Goal: Task Accomplishment & Management: Manage account settings

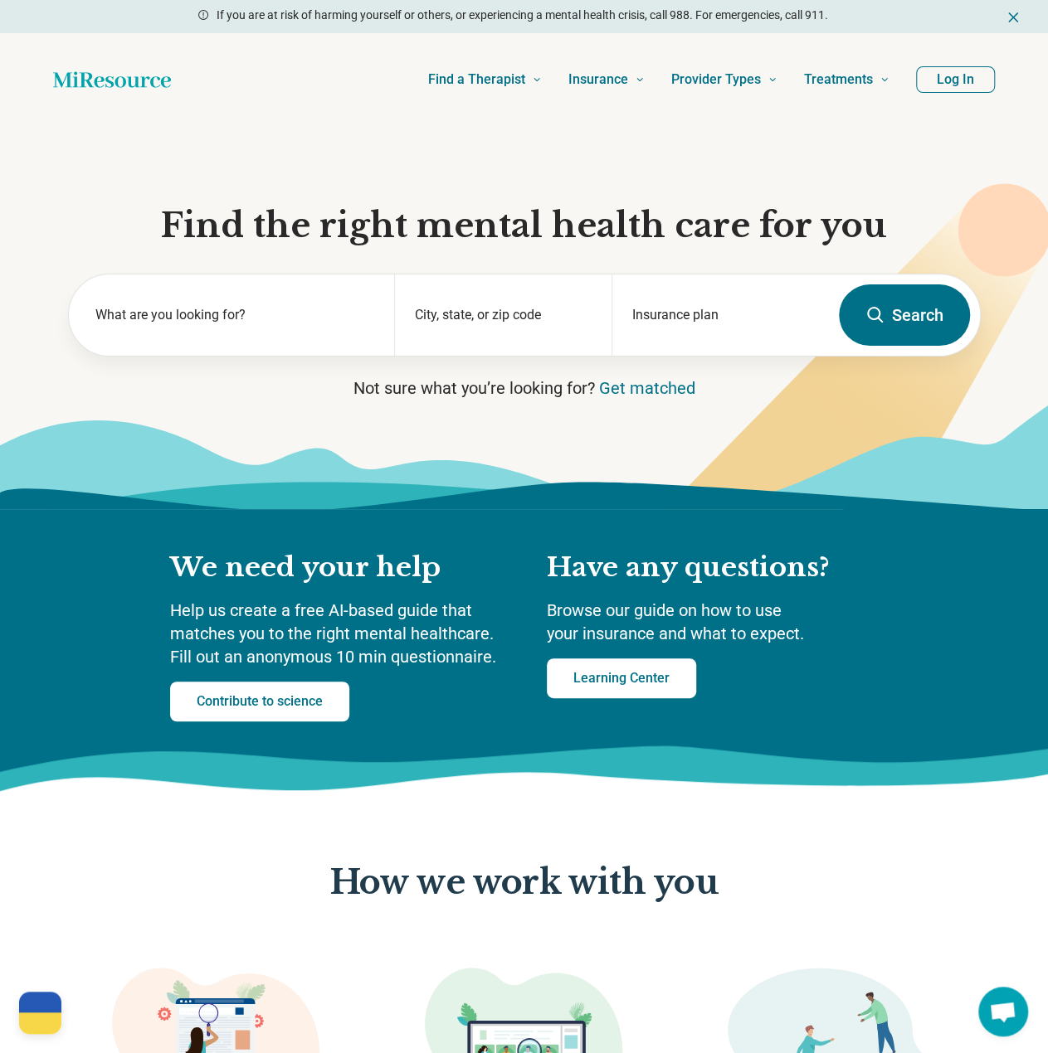
click at [976, 84] on button "Log In" at bounding box center [955, 79] width 79 height 27
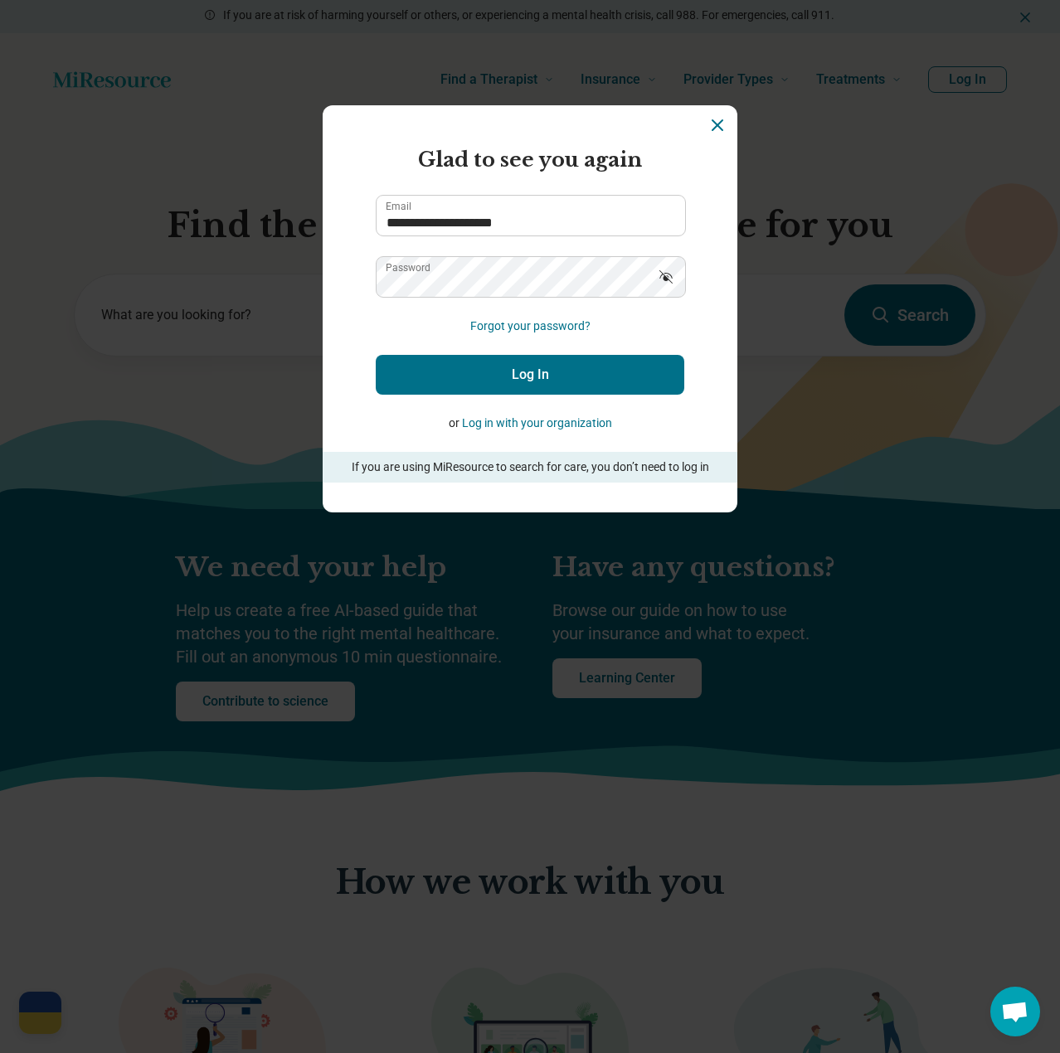
click at [556, 384] on button "Log In" at bounding box center [530, 375] width 309 height 40
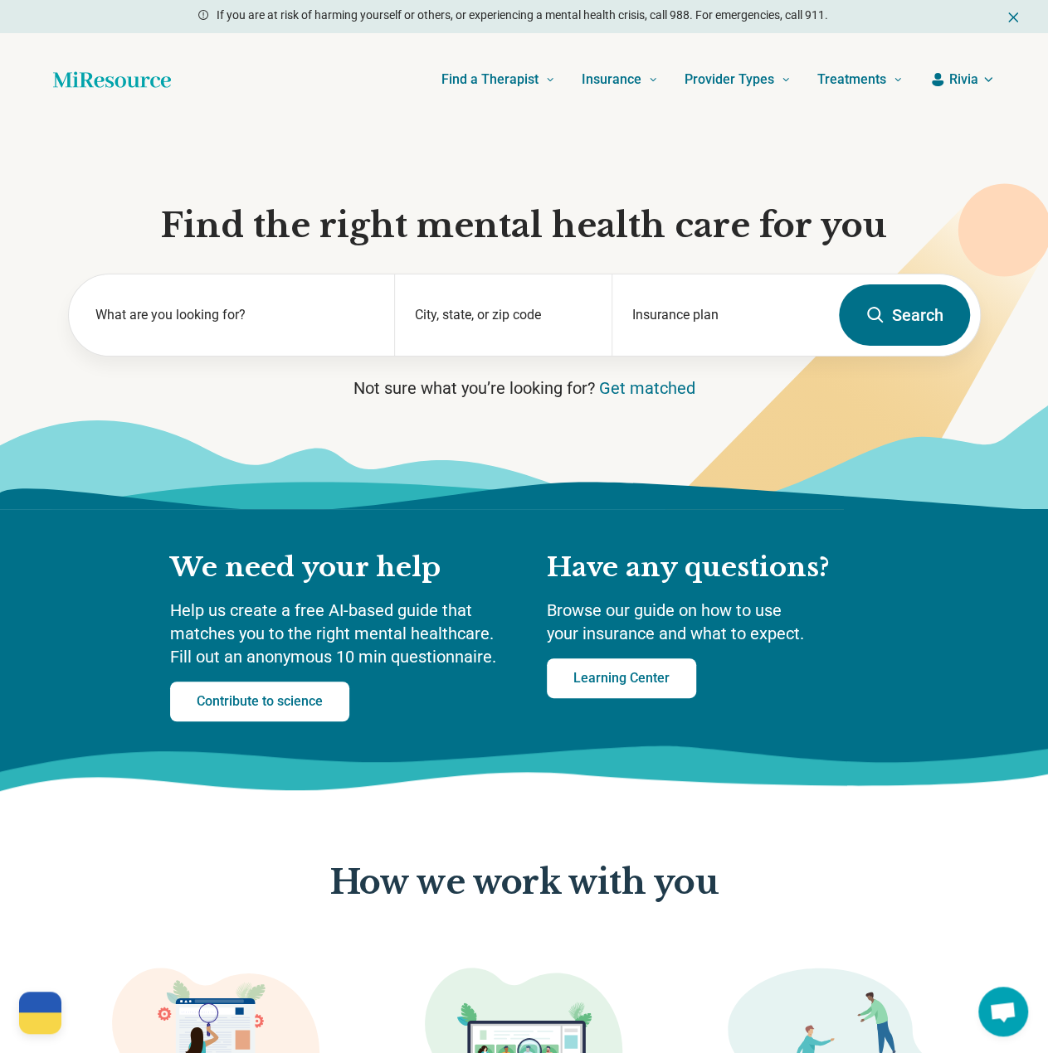
click at [957, 83] on span "Rivia" at bounding box center [963, 80] width 29 height 20
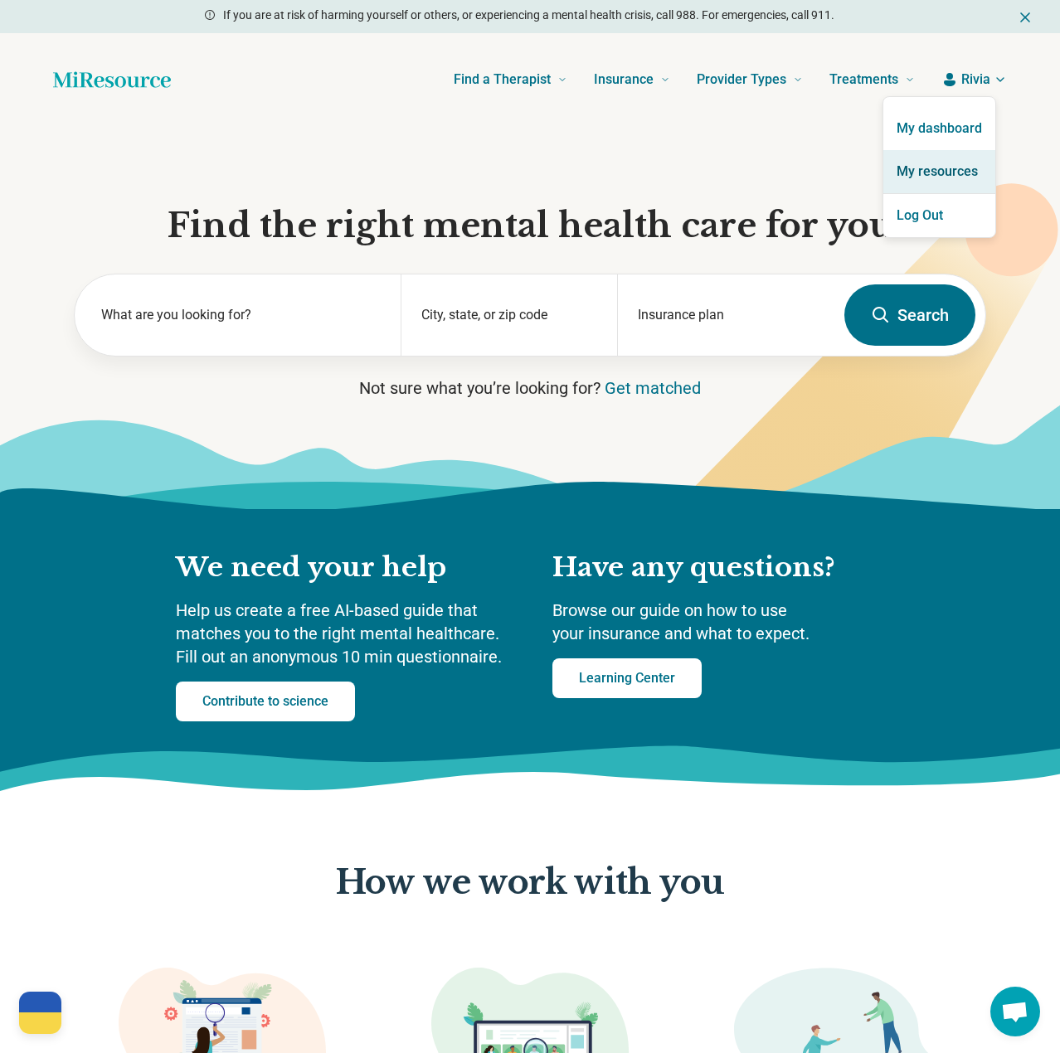
click at [939, 169] on link "My resources" at bounding box center [939, 171] width 112 height 43
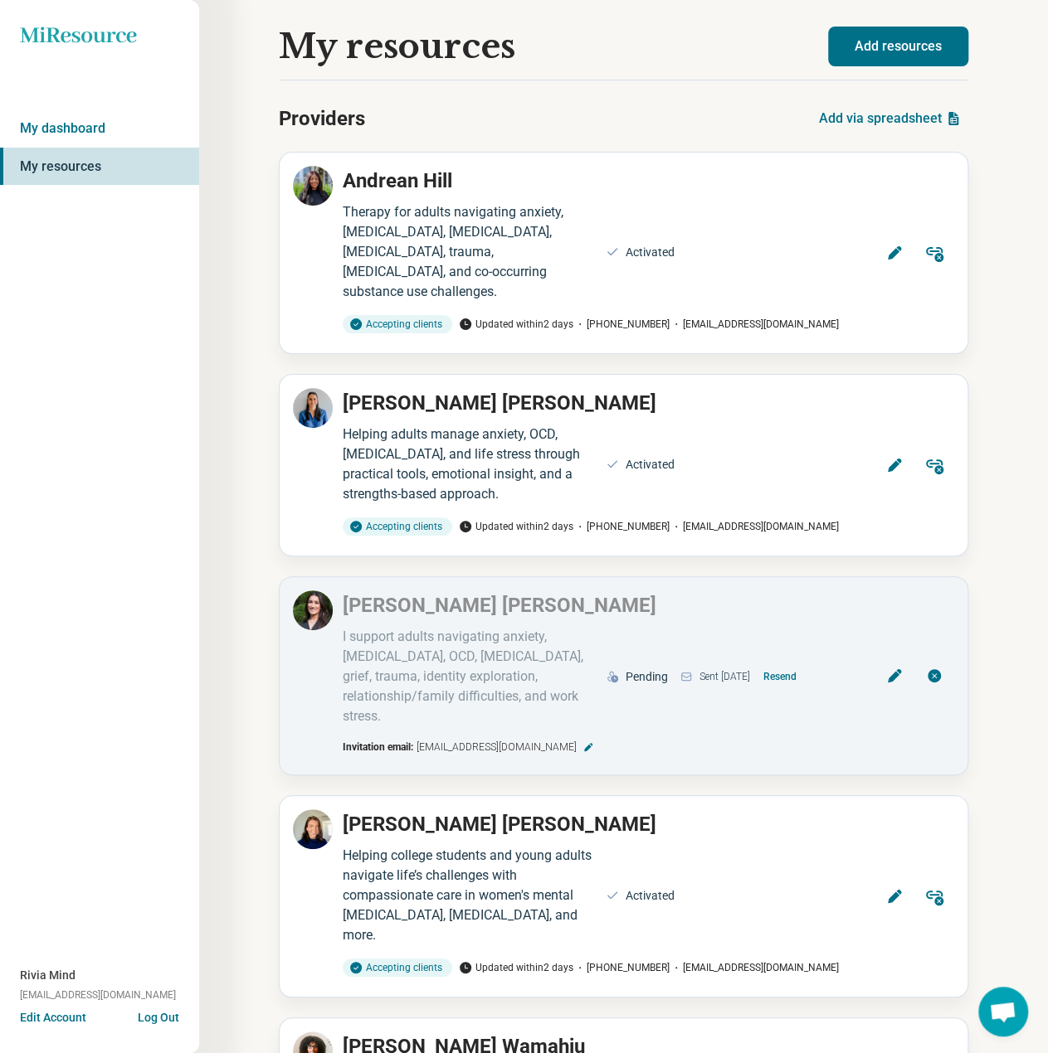
click at [154, 394] on div "Miresource logo My dashboard My resources Rivia Mind [EMAIL_ADDRESS][DOMAIN_NAM…" at bounding box center [99, 526] width 199 height 1053
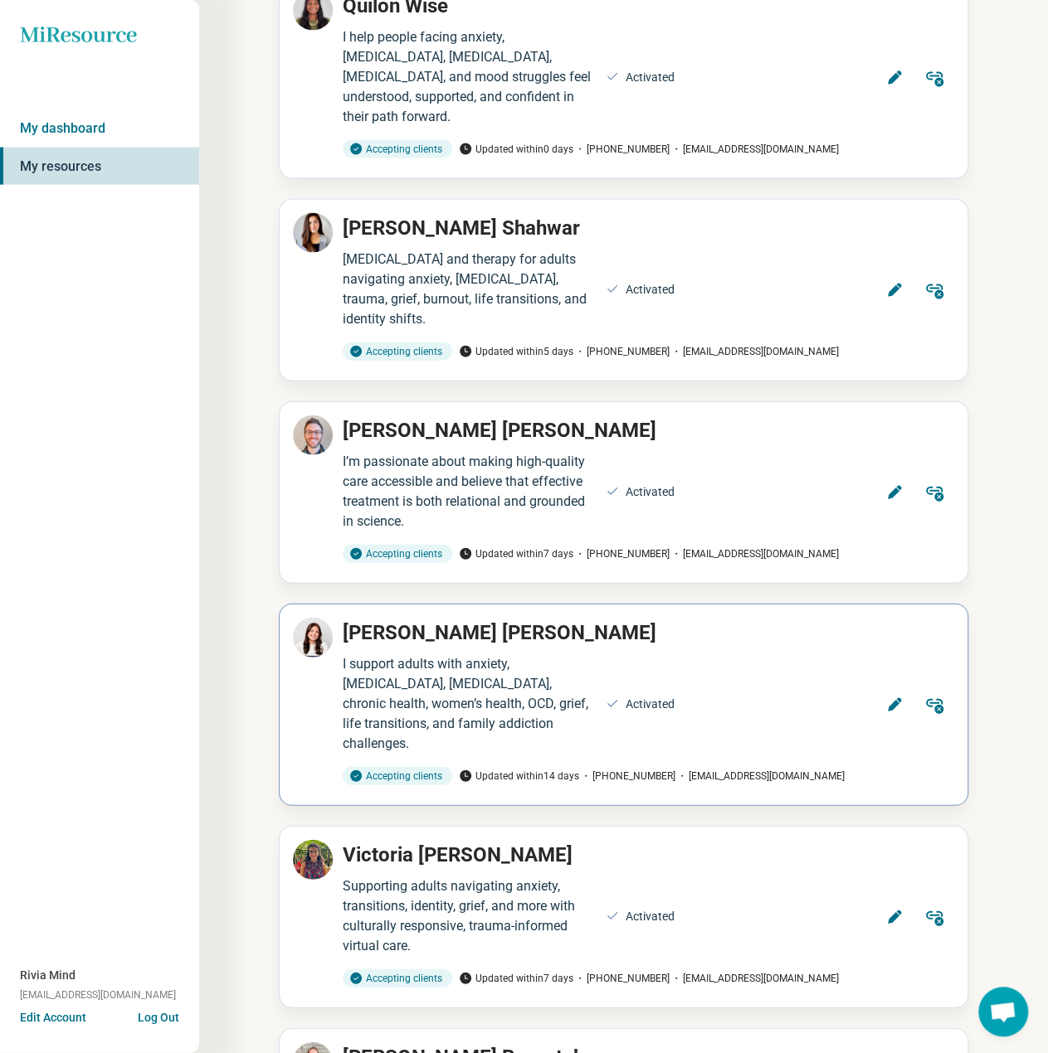
click at [887, 697] on icon at bounding box center [894, 705] width 17 height 17
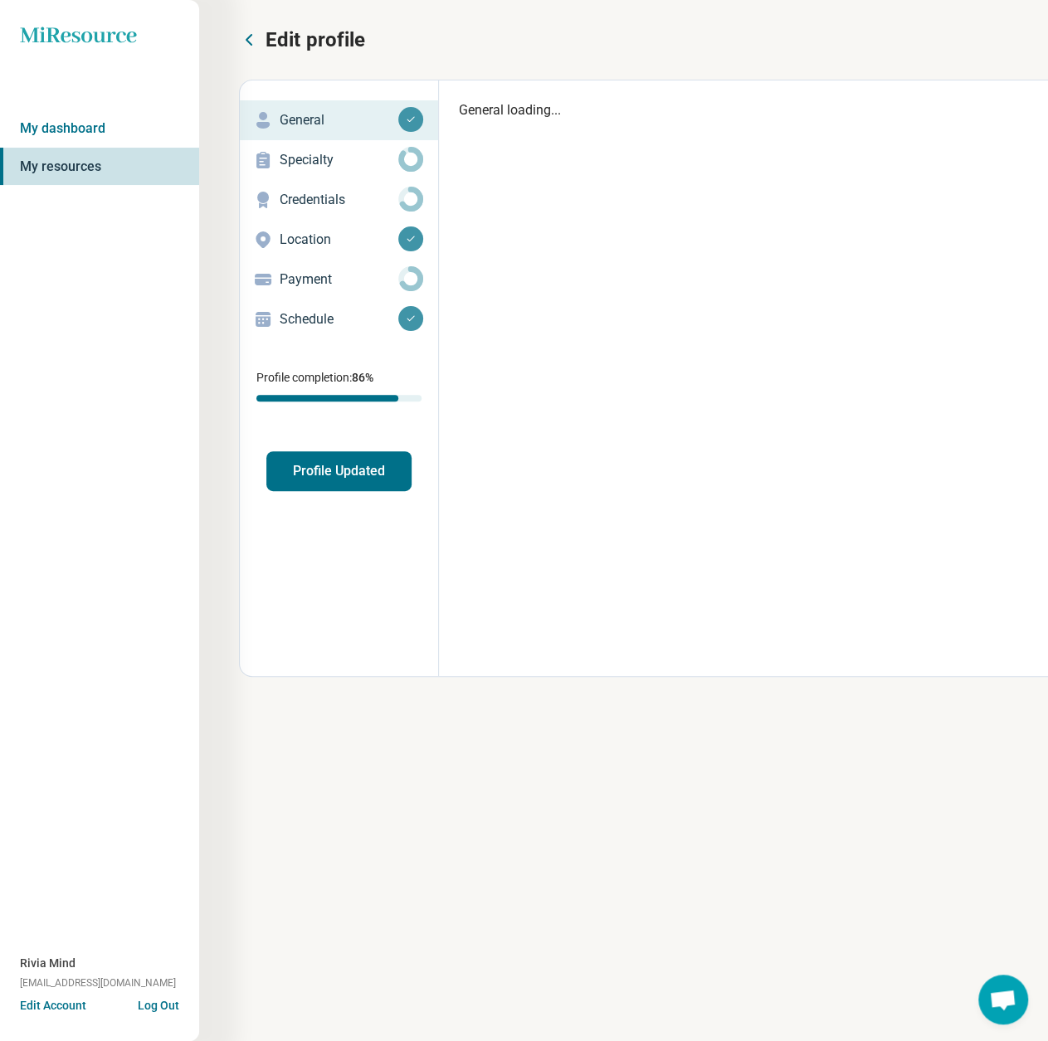
click at [302, 281] on p "Payment" at bounding box center [339, 280] width 119 height 20
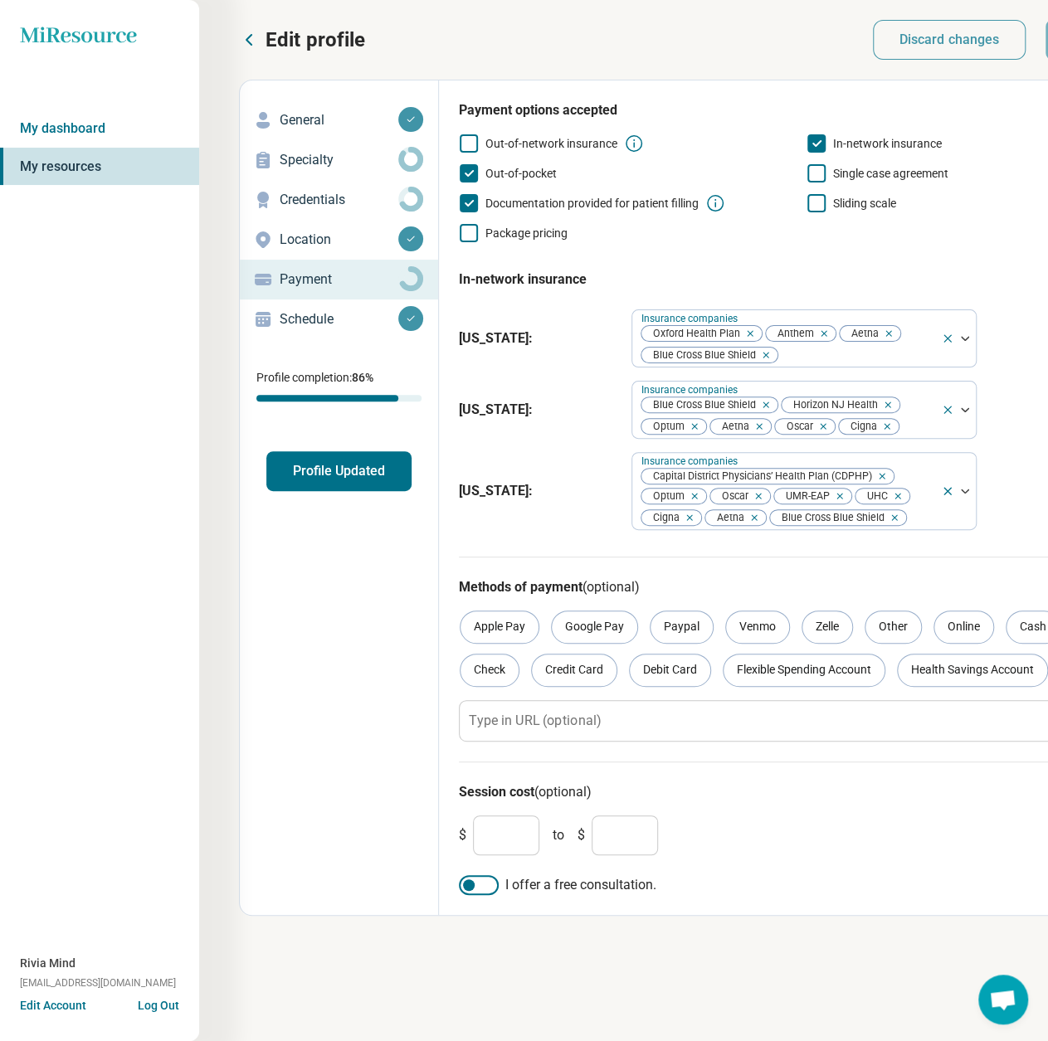
click at [292, 202] on p "Credentials" at bounding box center [339, 200] width 119 height 20
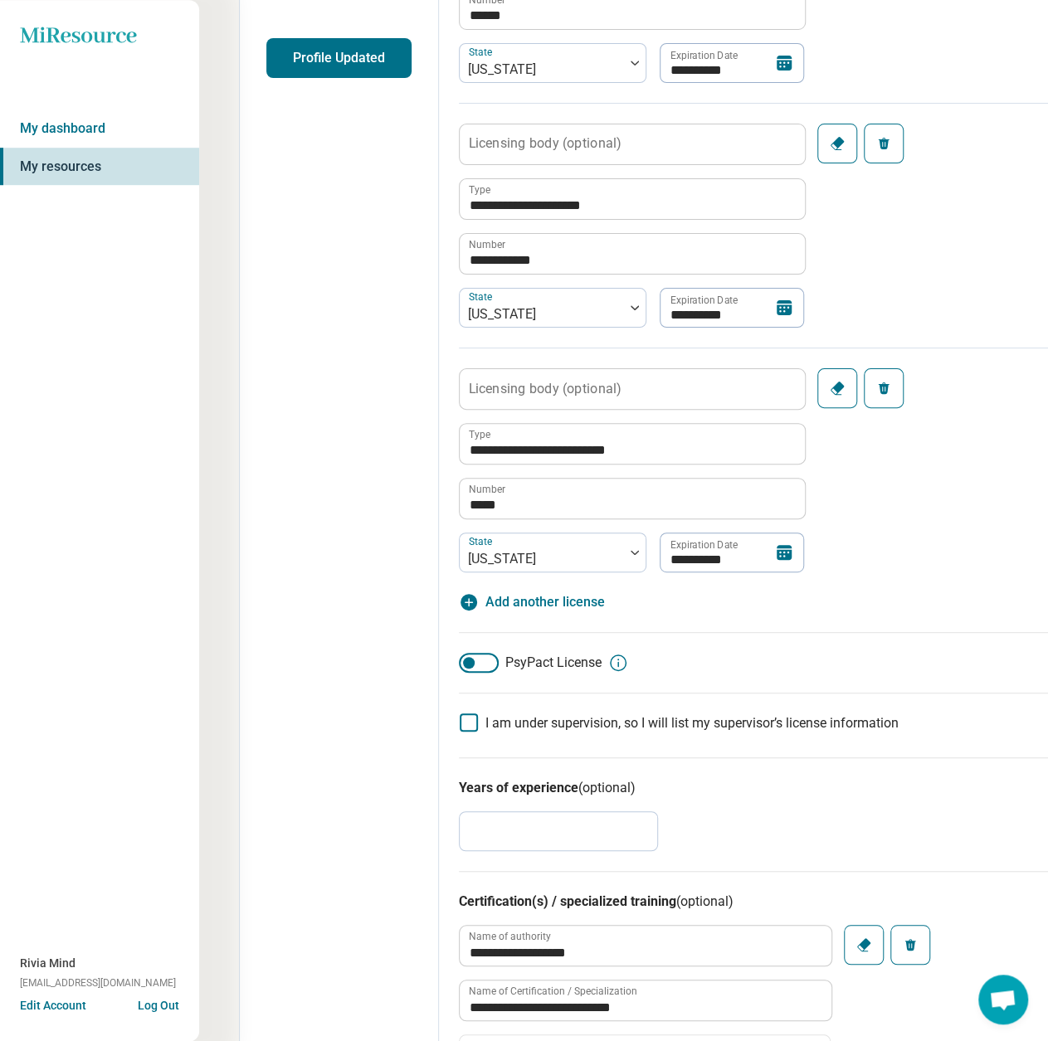
scroll to position [415, 0]
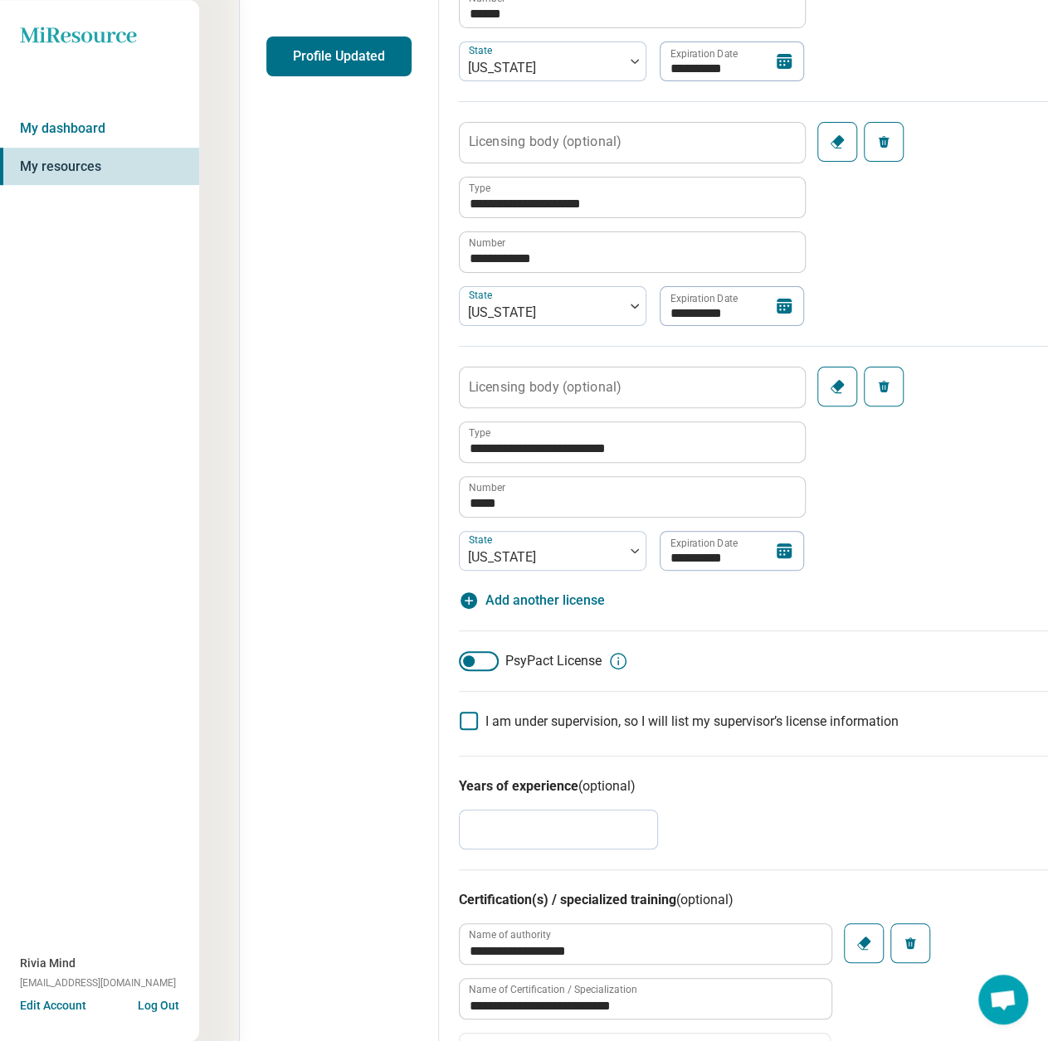
click at [551, 600] on span "Add another license" at bounding box center [544, 601] width 119 height 20
type textarea "*"
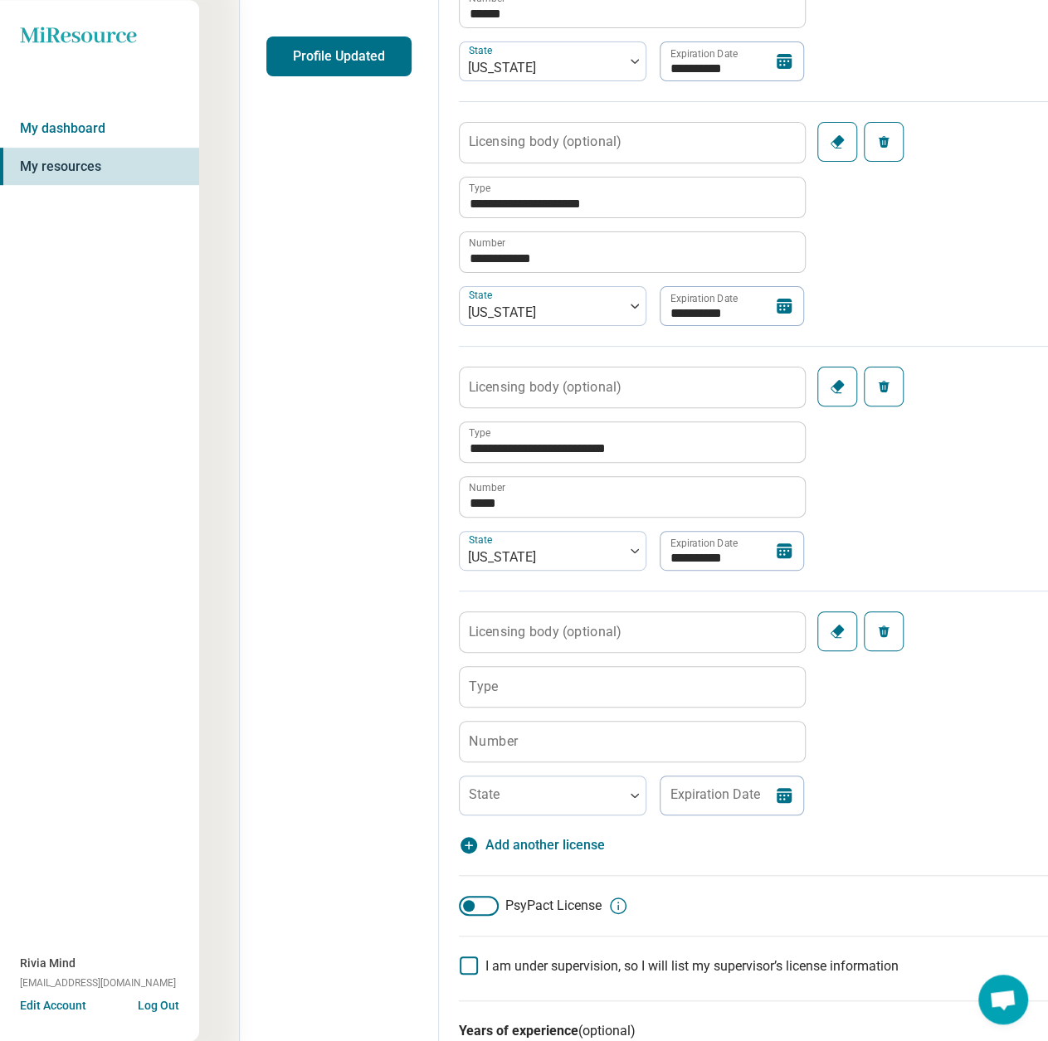
click at [495, 741] on label "Number" at bounding box center [493, 740] width 49 height 13
click at [495, 741] on input "Number" at bounding box center [631, 742] width 345 height 40
paste input "*******"
type input "*******"
click at [524, 701] on input "Type" at bounding box center [631, 687] width 345 height 40
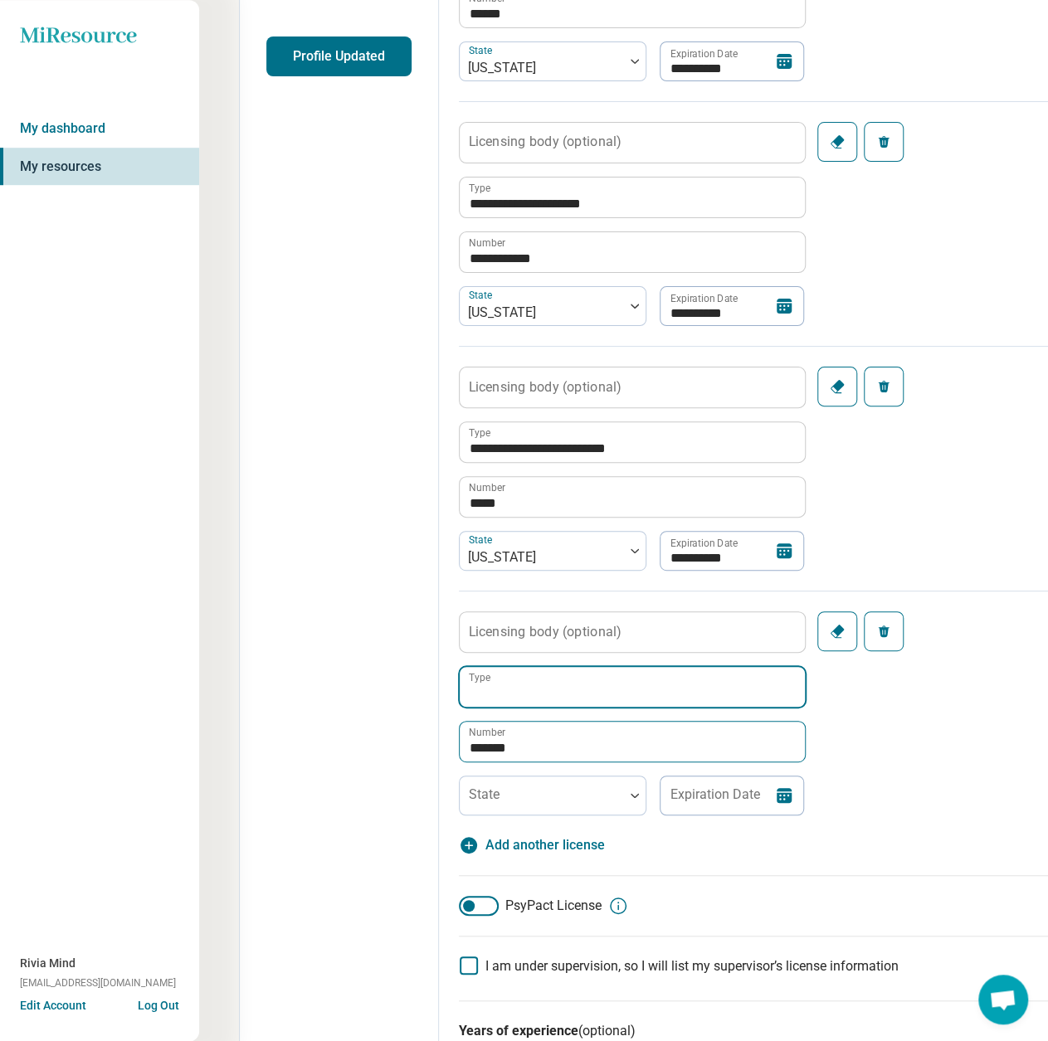
paste input "**********"
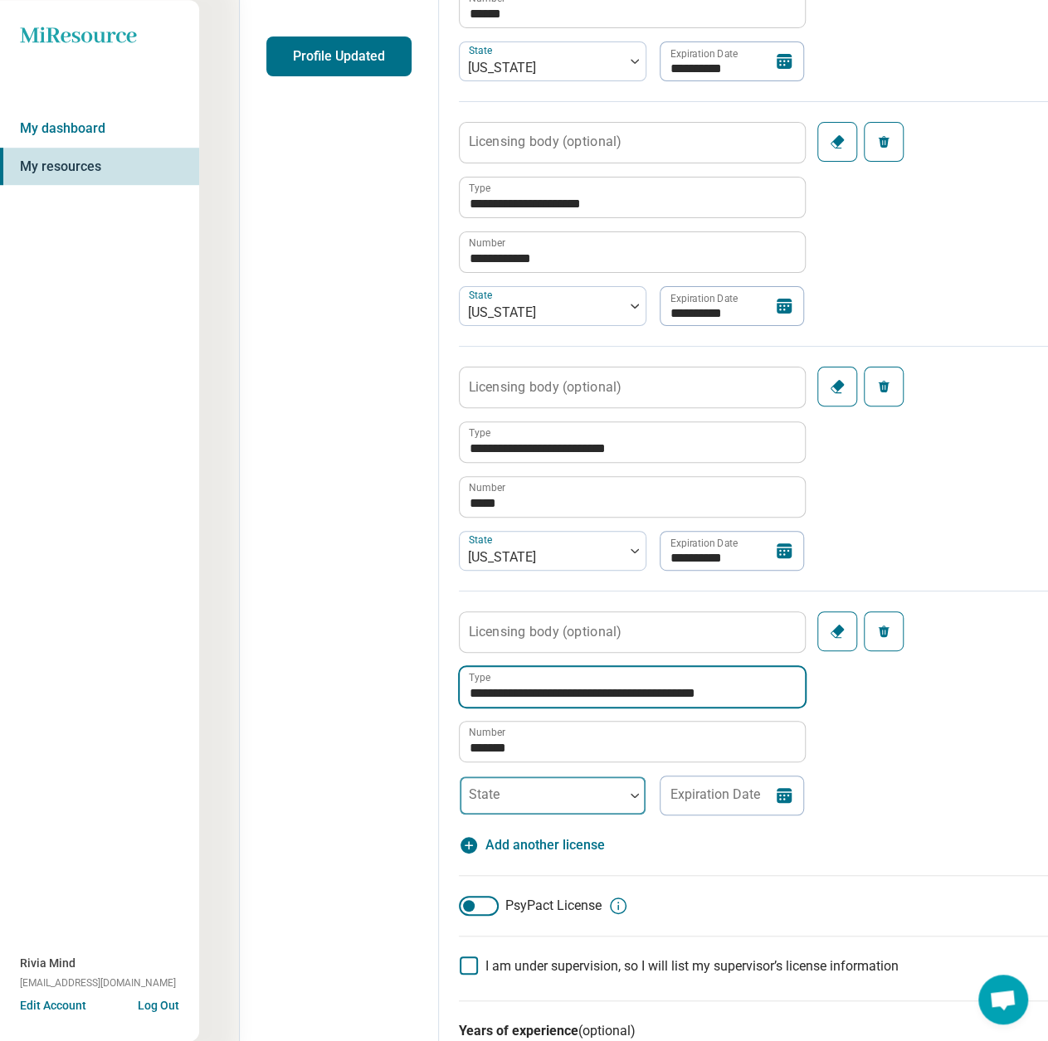
type input "**********"
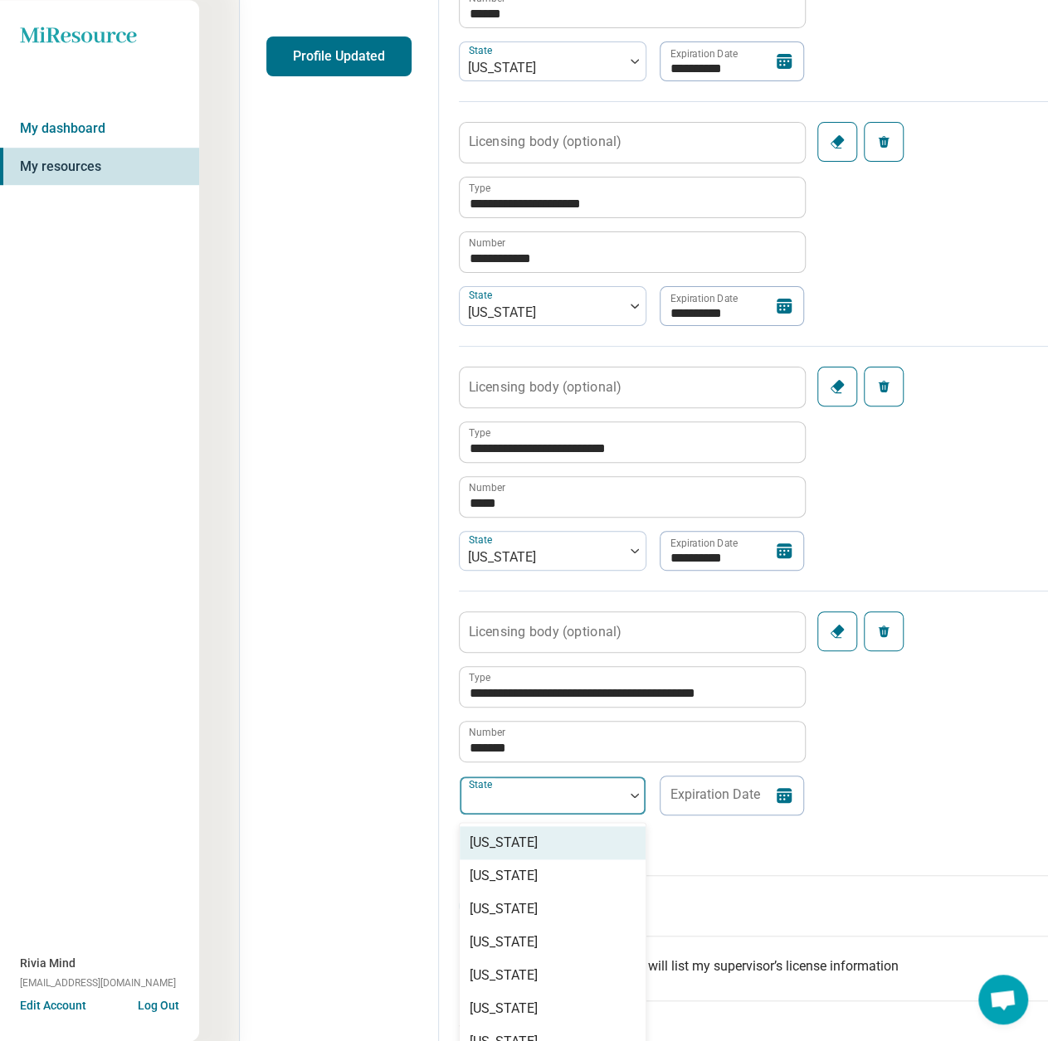
click at [508, 794] on div at bounding box center [541, 801] width 151 height 23
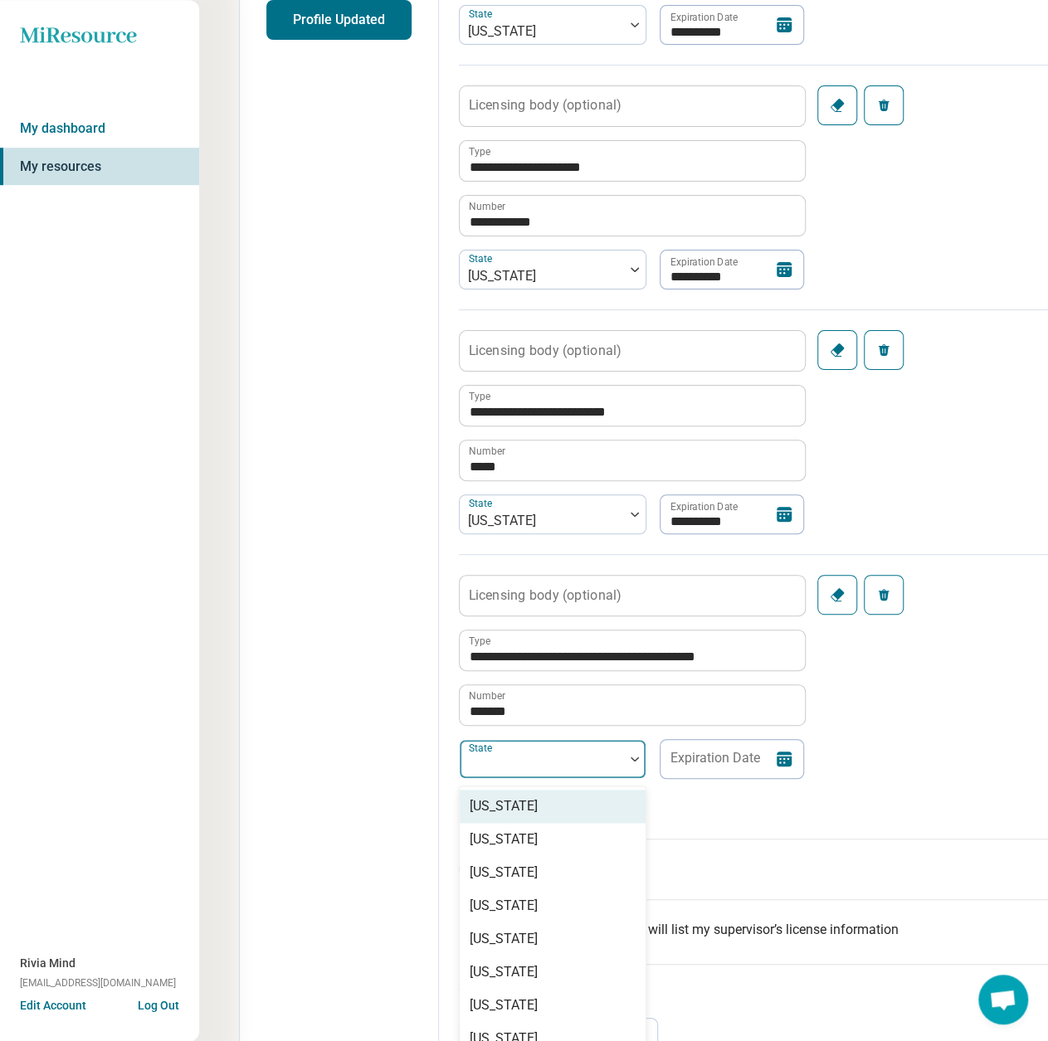
scroll to position [455, 0]
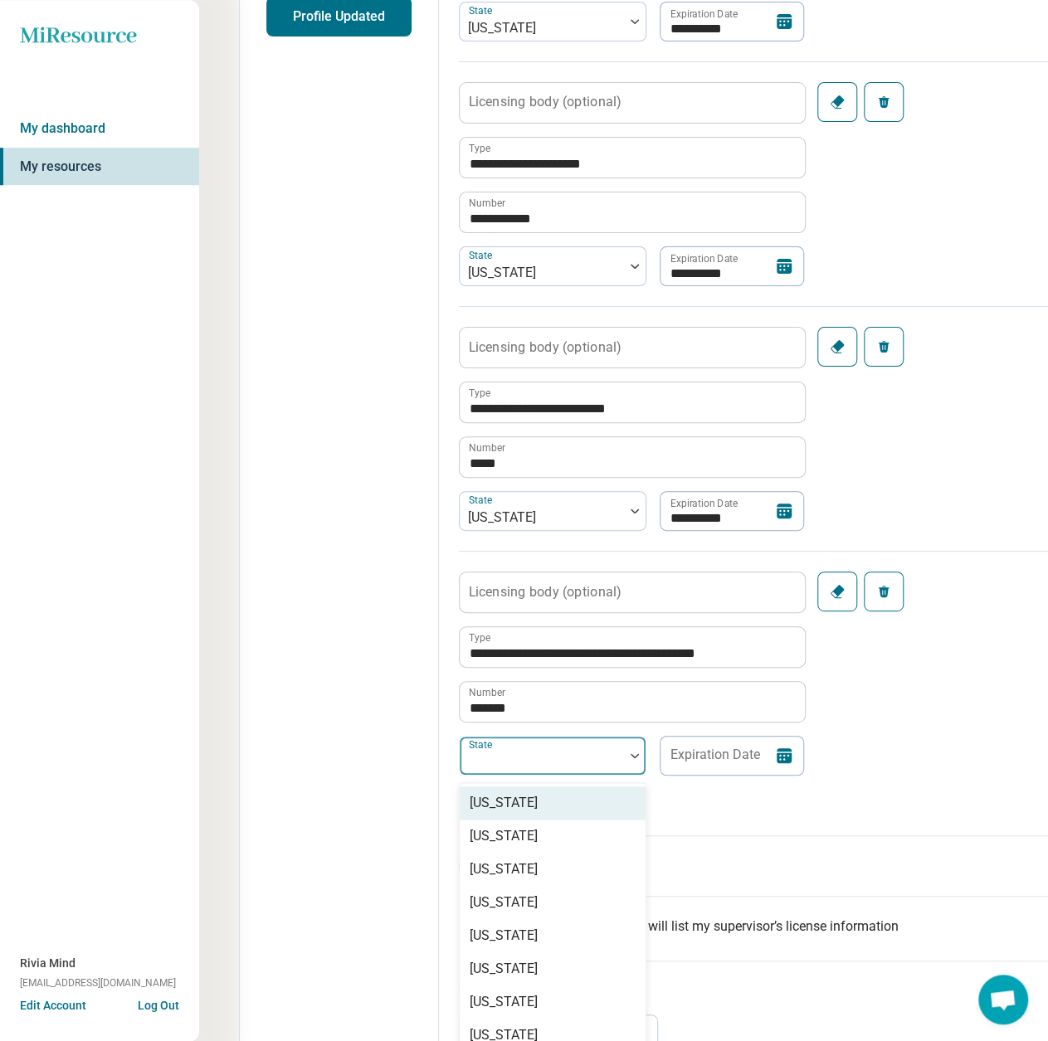
type input "*"
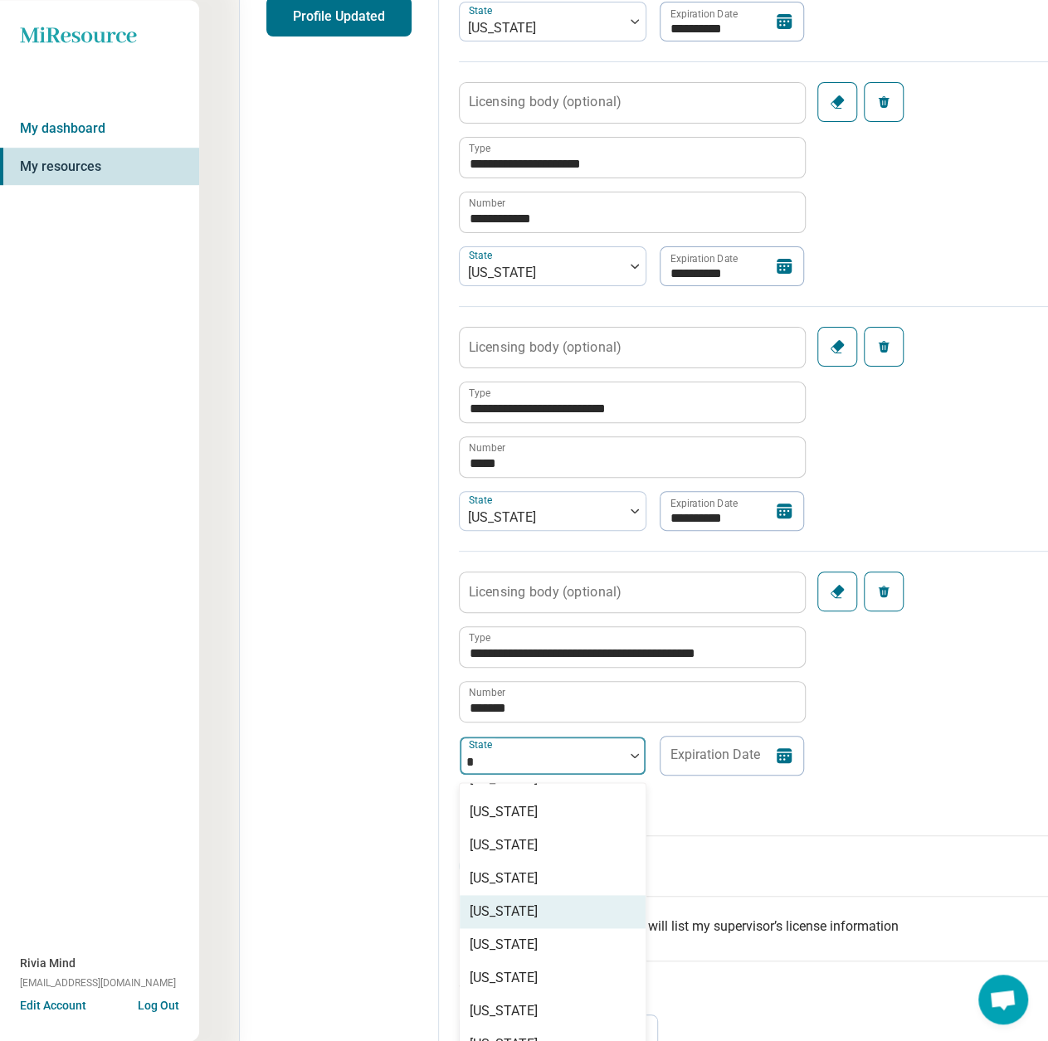
scroll to position [83, 0]
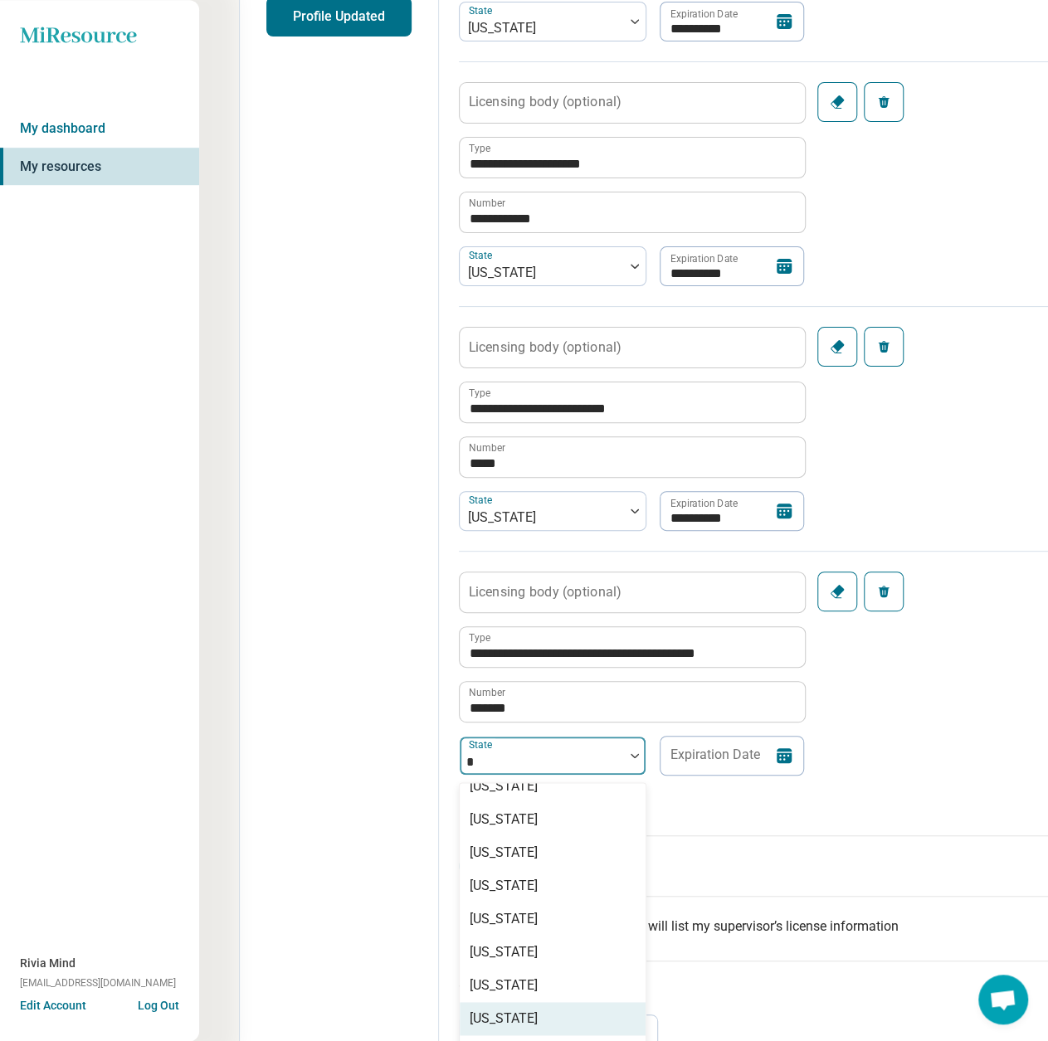
click at [506, 1009] on div "[US_STATE]" at bounding box center [503, 1019] width 68 height 20
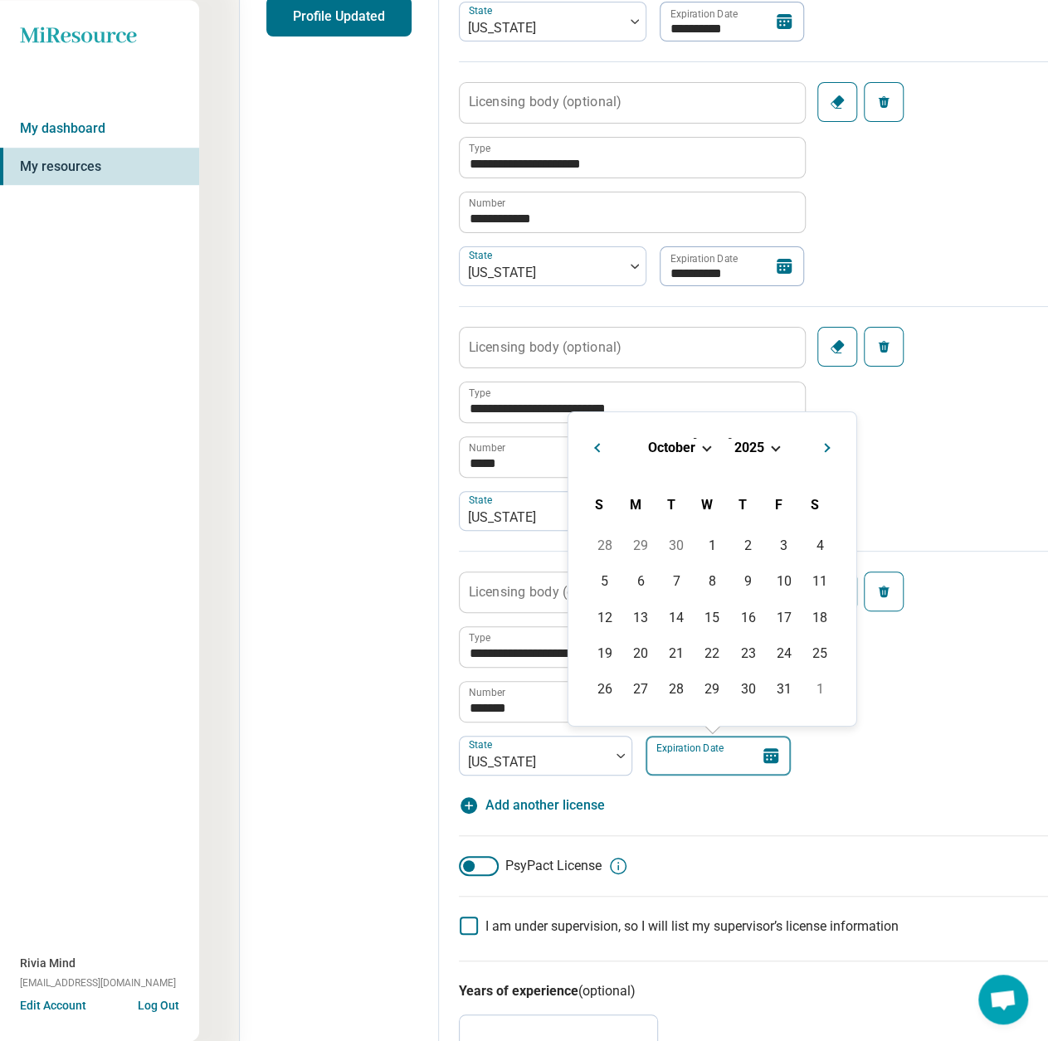
click at [722, 751] on input "Expiration Date" at bounding box center [717, 756] width 145 height 40
paste input "**********"
type input "**********"
click at [720, 693] on div "31" at bounding box center [712, 689] width 36 height 36
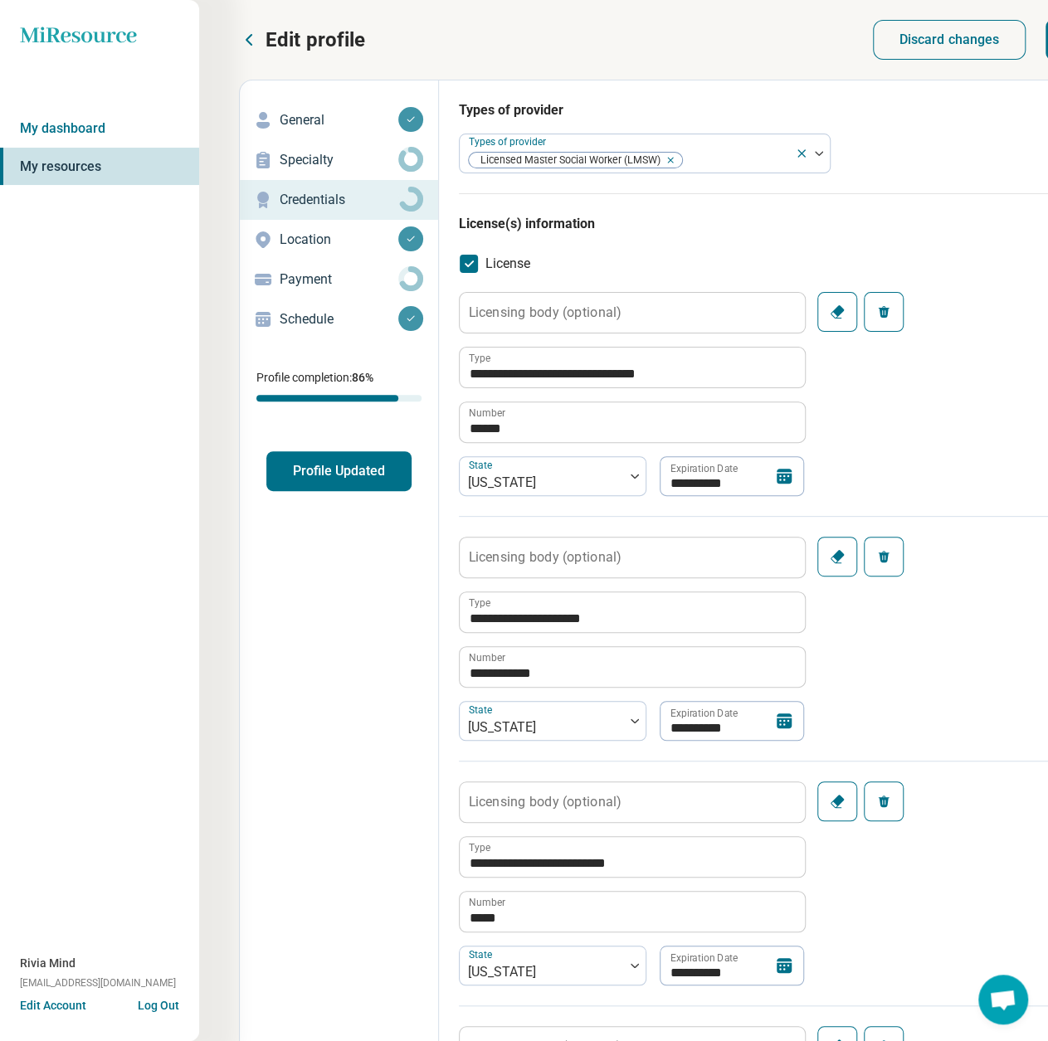
scroll to position [0, 173]
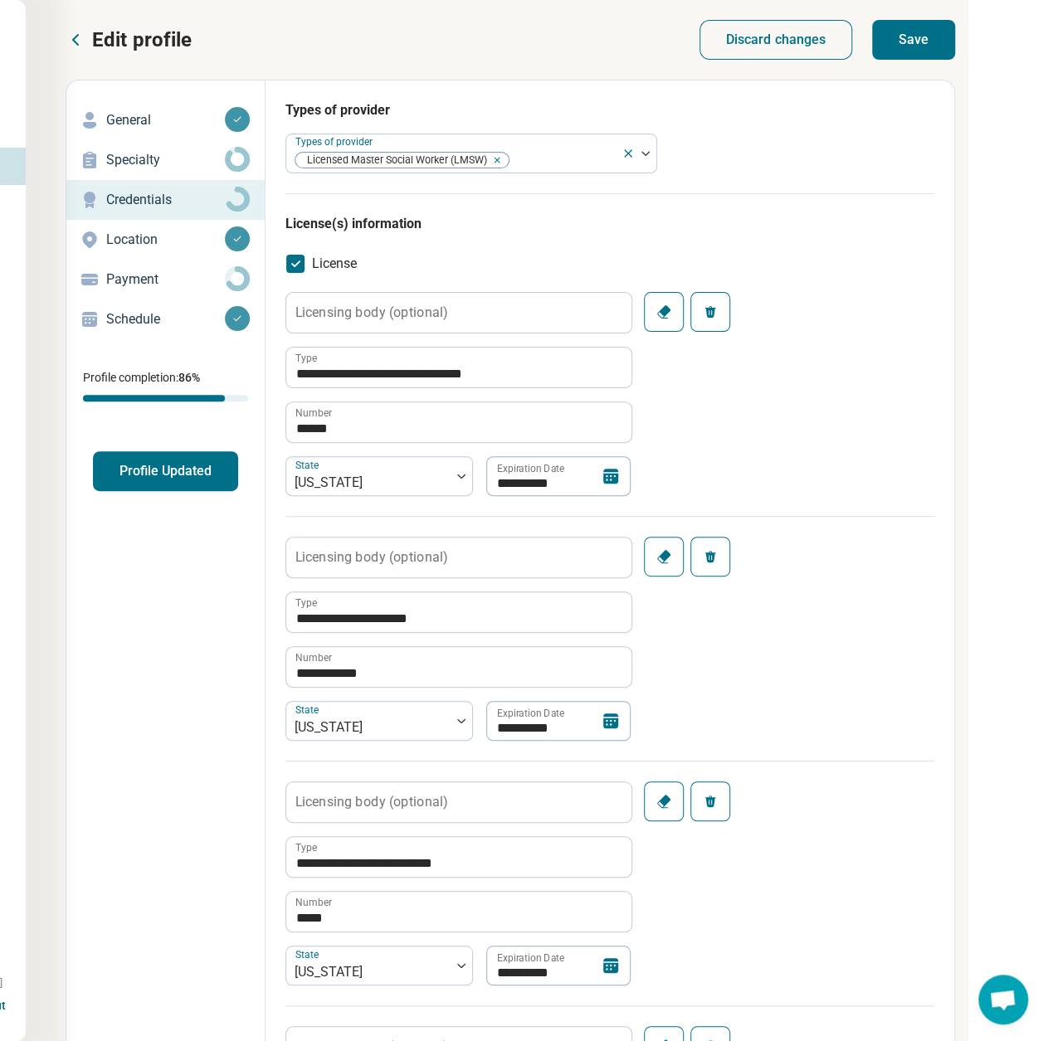
click at [922, 36] on button "Save" at bounding box center [913, 40] width 83 height 40
type textarea "*"
click at [146, 270] on p "Payment" at bounding box center [165, 280] width 119 height 20
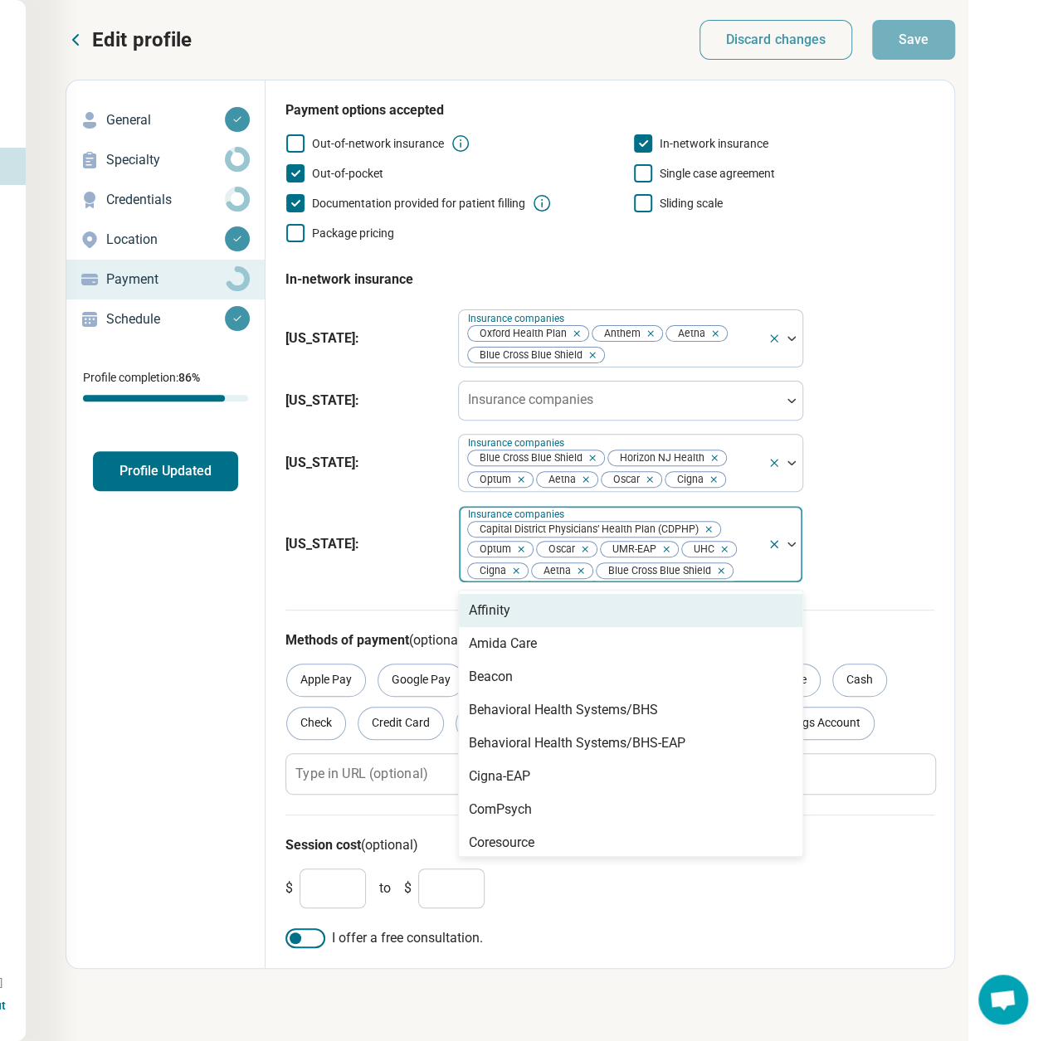
click at [783, 563] on div at bounding box center [784, 544] width 35 height 76
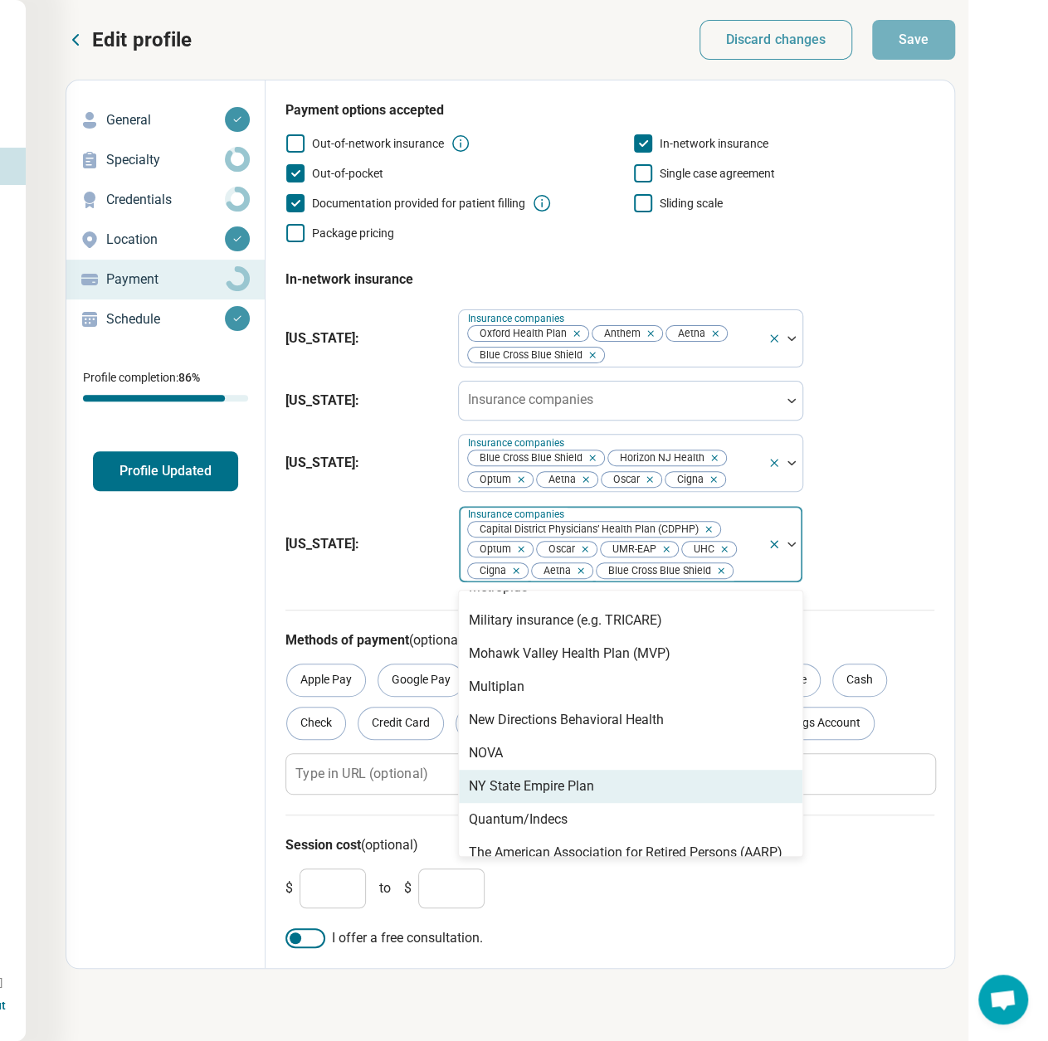
scroll to position [664, 0]
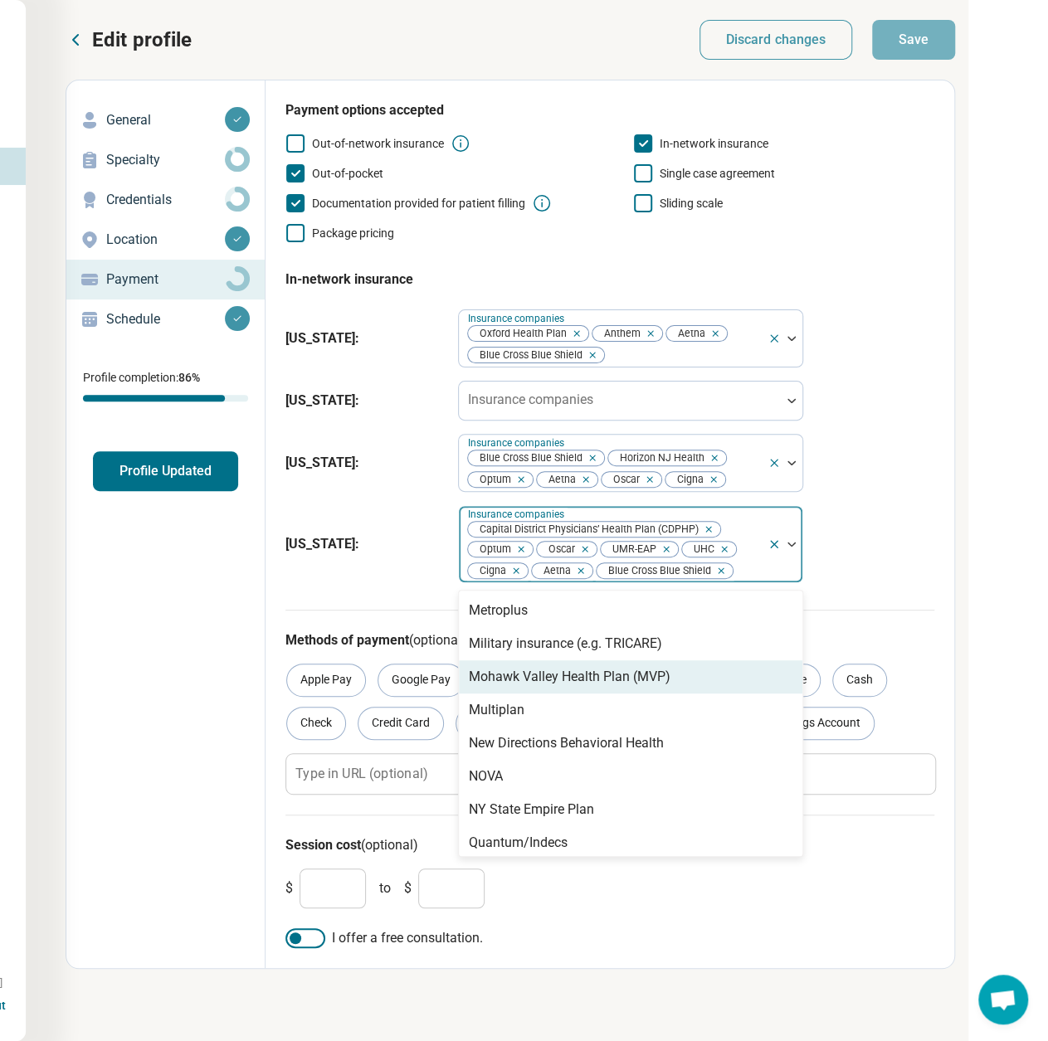
click at [678, 681] on div "Mohawk Valley Health Plan (MVP)" at bounding box center [630, 676] width 343 height 33
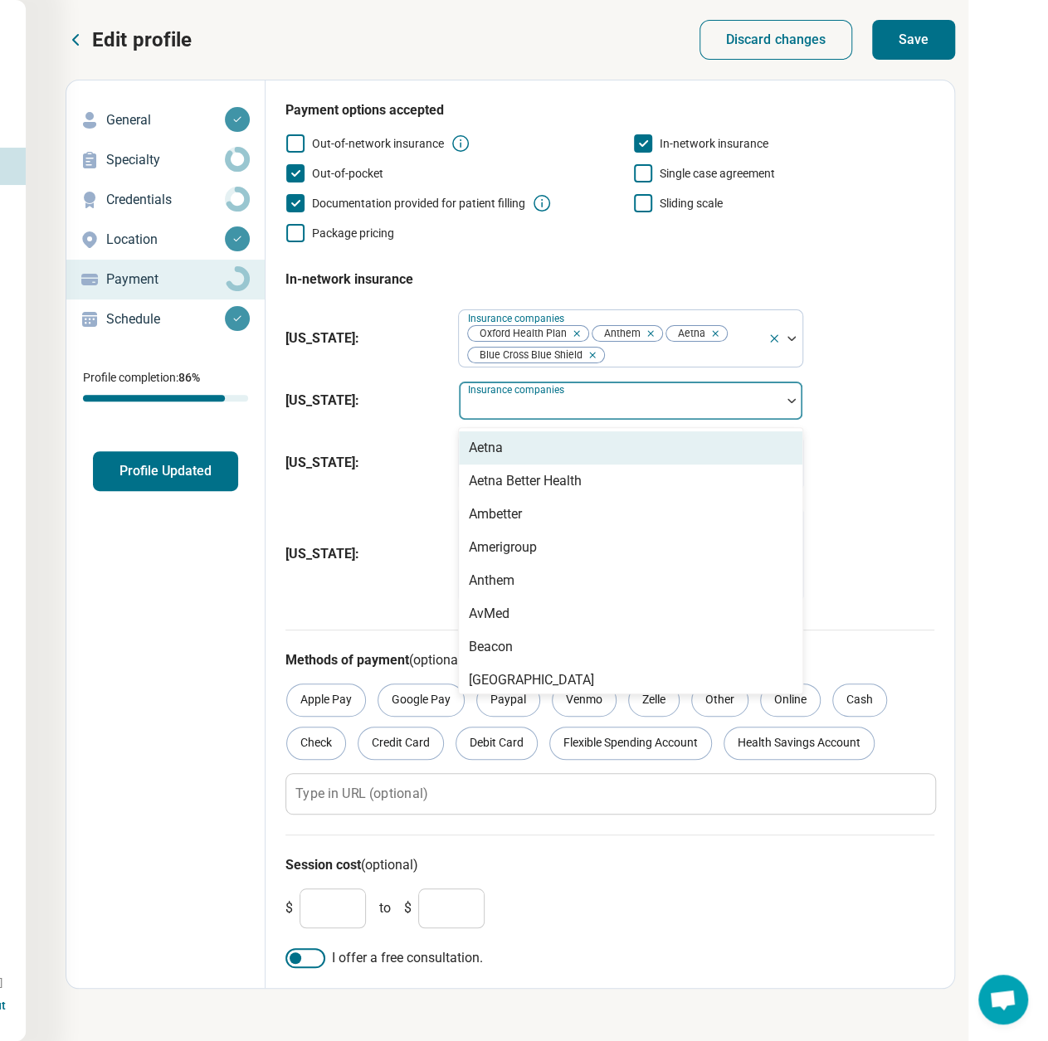
click at [604, 406] on div at bounding box center [619, 407] width 309 height 23
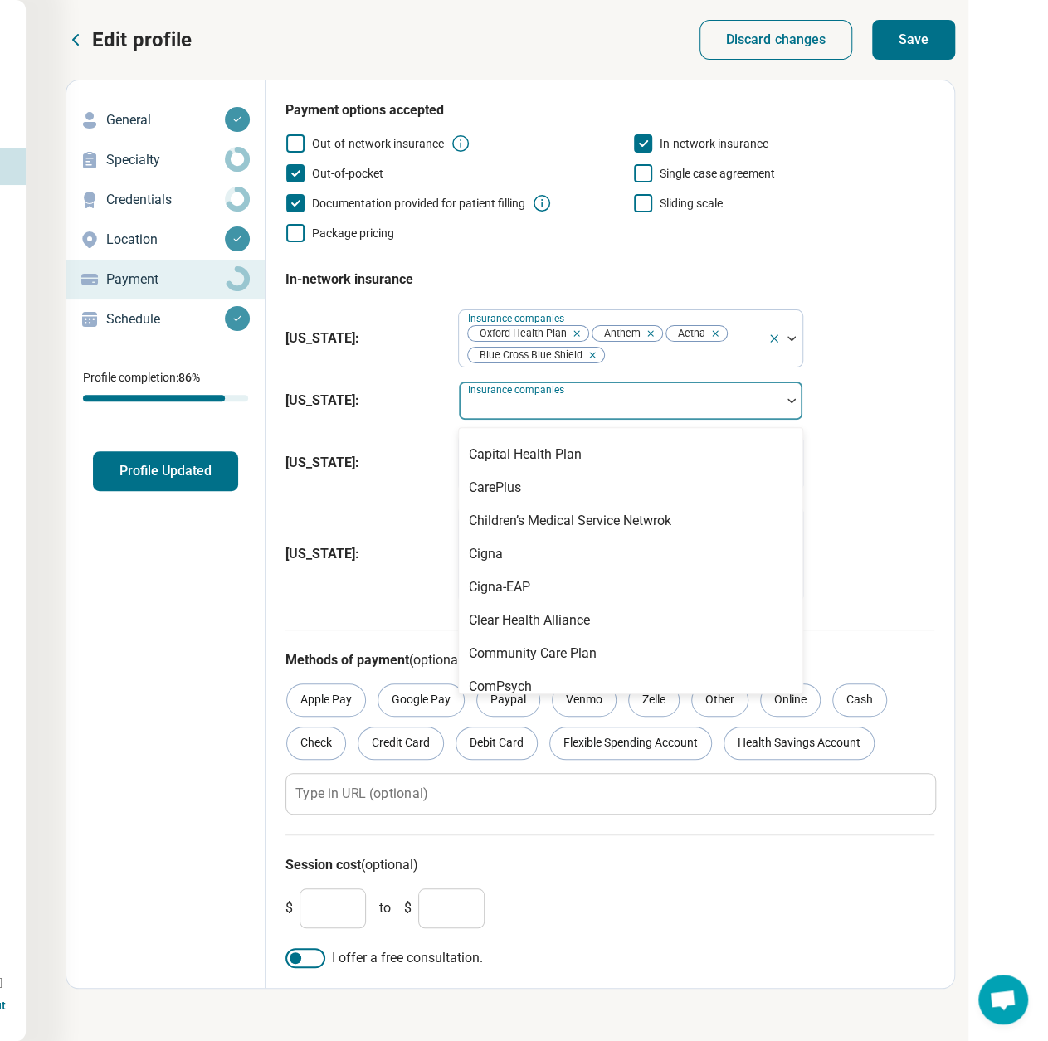
scroll to position [415, 0]
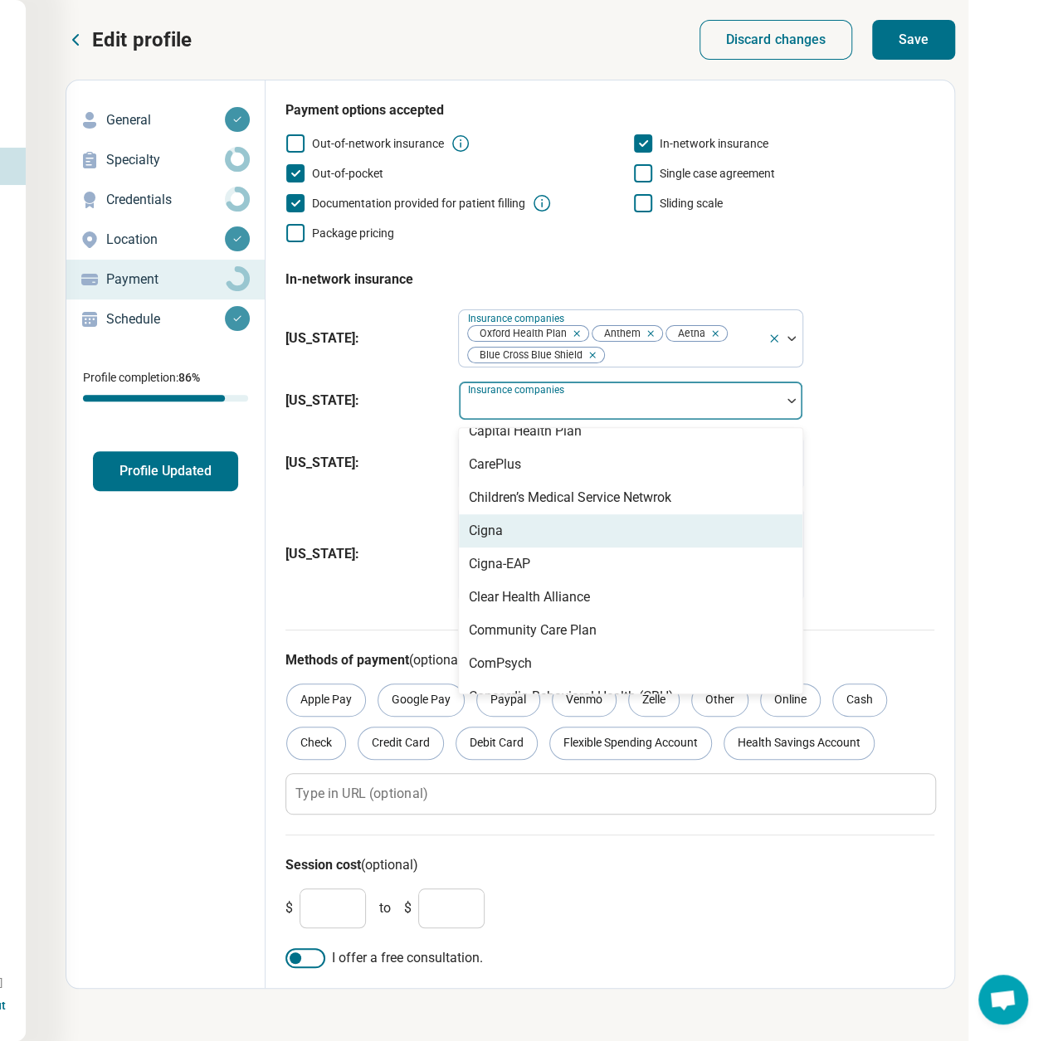
click at [544, 527] on div "Cigna" at bounding box center [630, 530] width 343 height 33
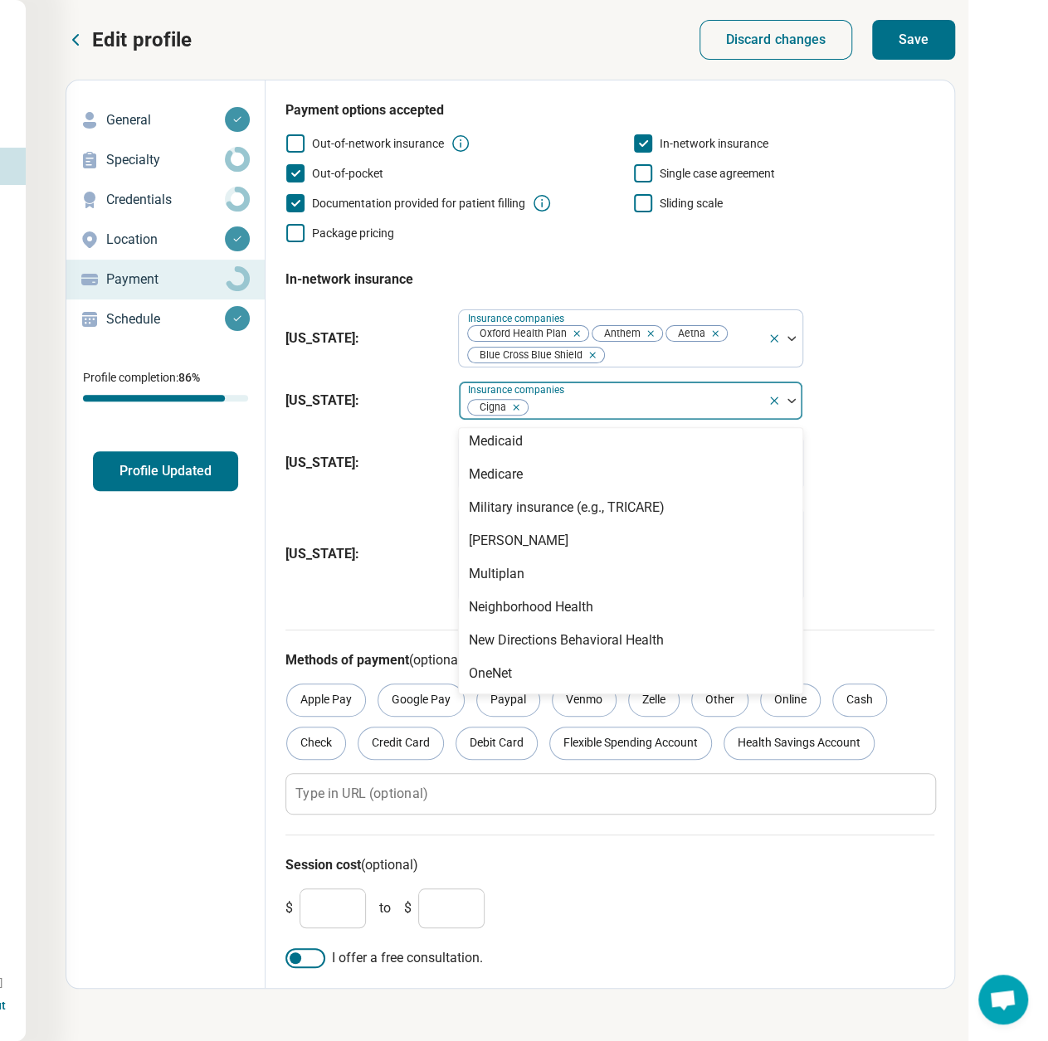
scroll to position [1161, 0]
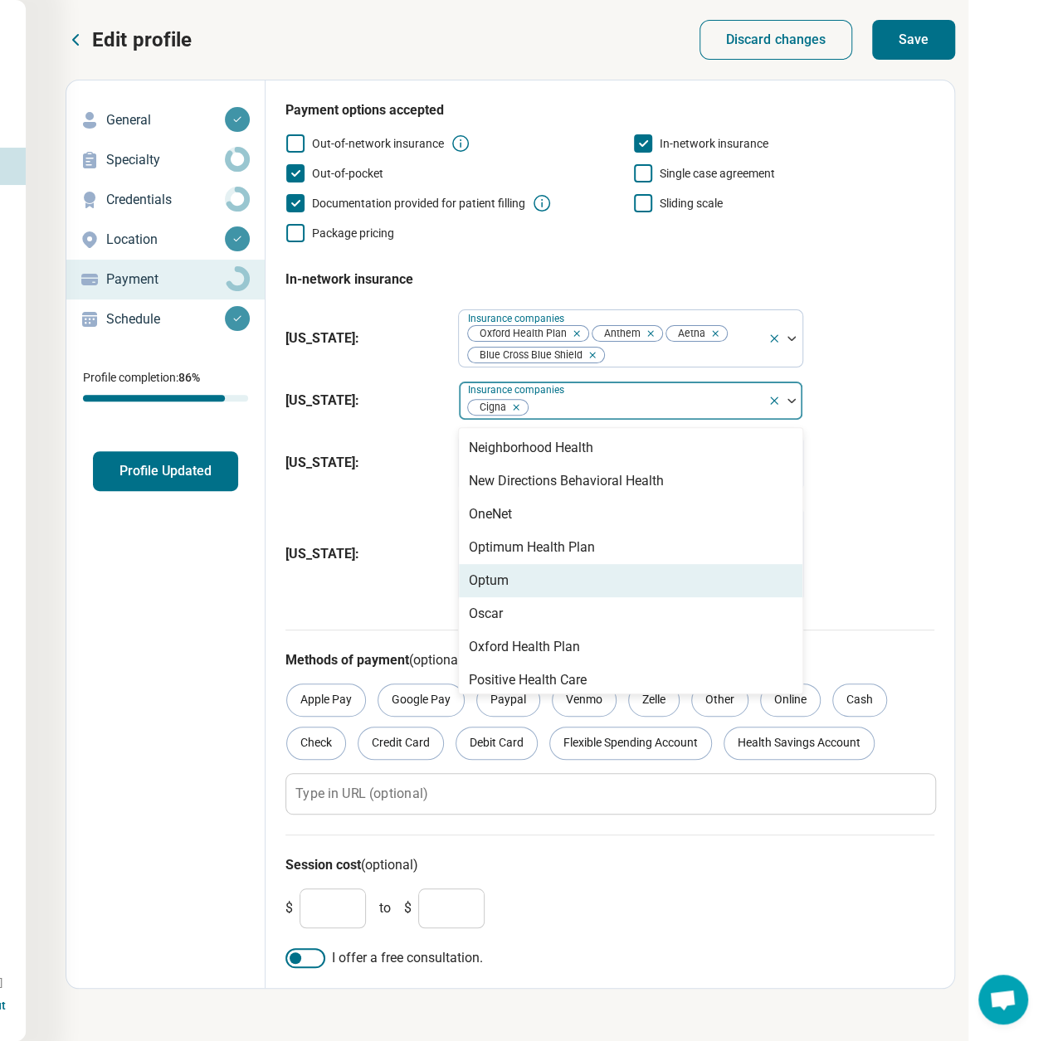
click at [554, 579] on div "Optum" at bounding box center [630, 580] width 343 height 33
click at [532, 581] on div "Oscar" at bounding box center [630, 580] width 343 height 33
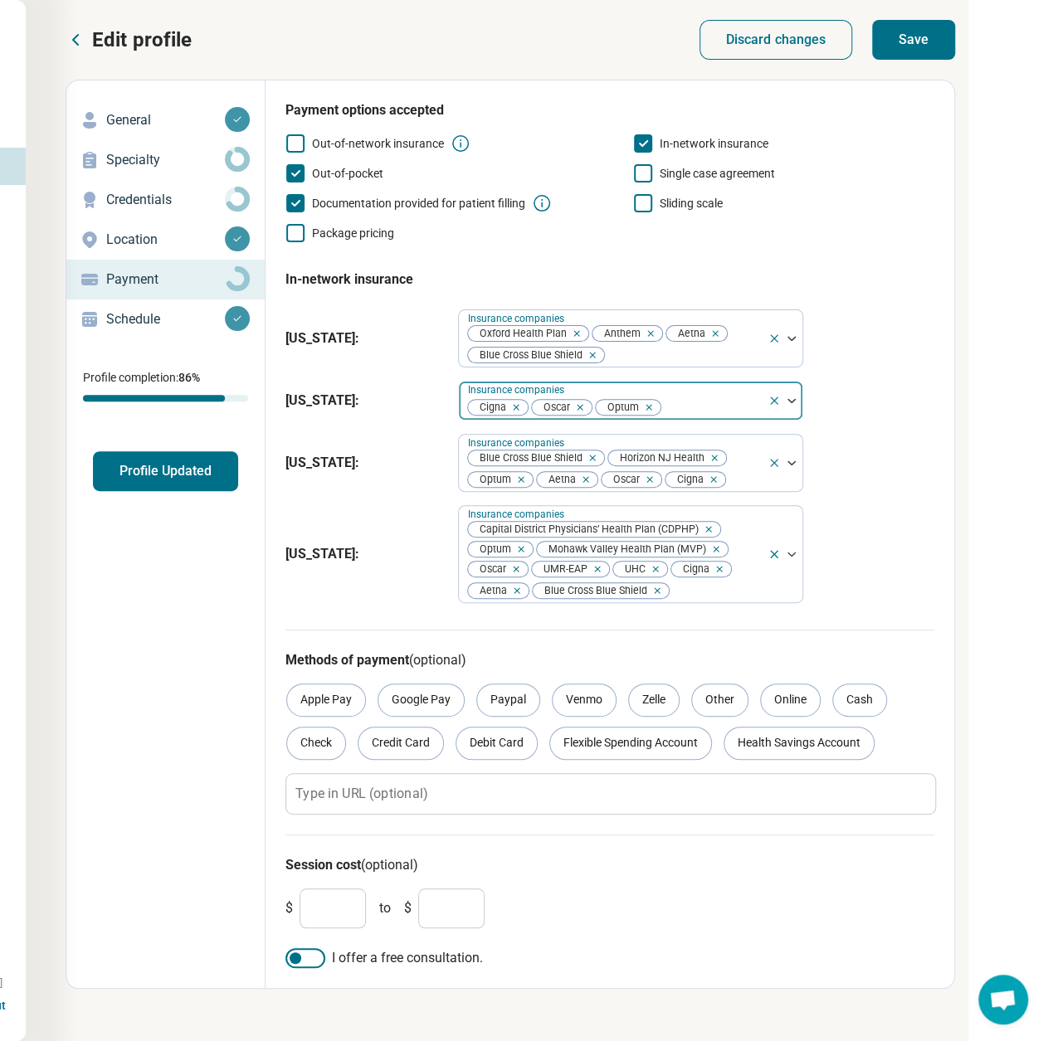
click at [721, 406] on div at bounding box center [712, 407] width 98 height 23
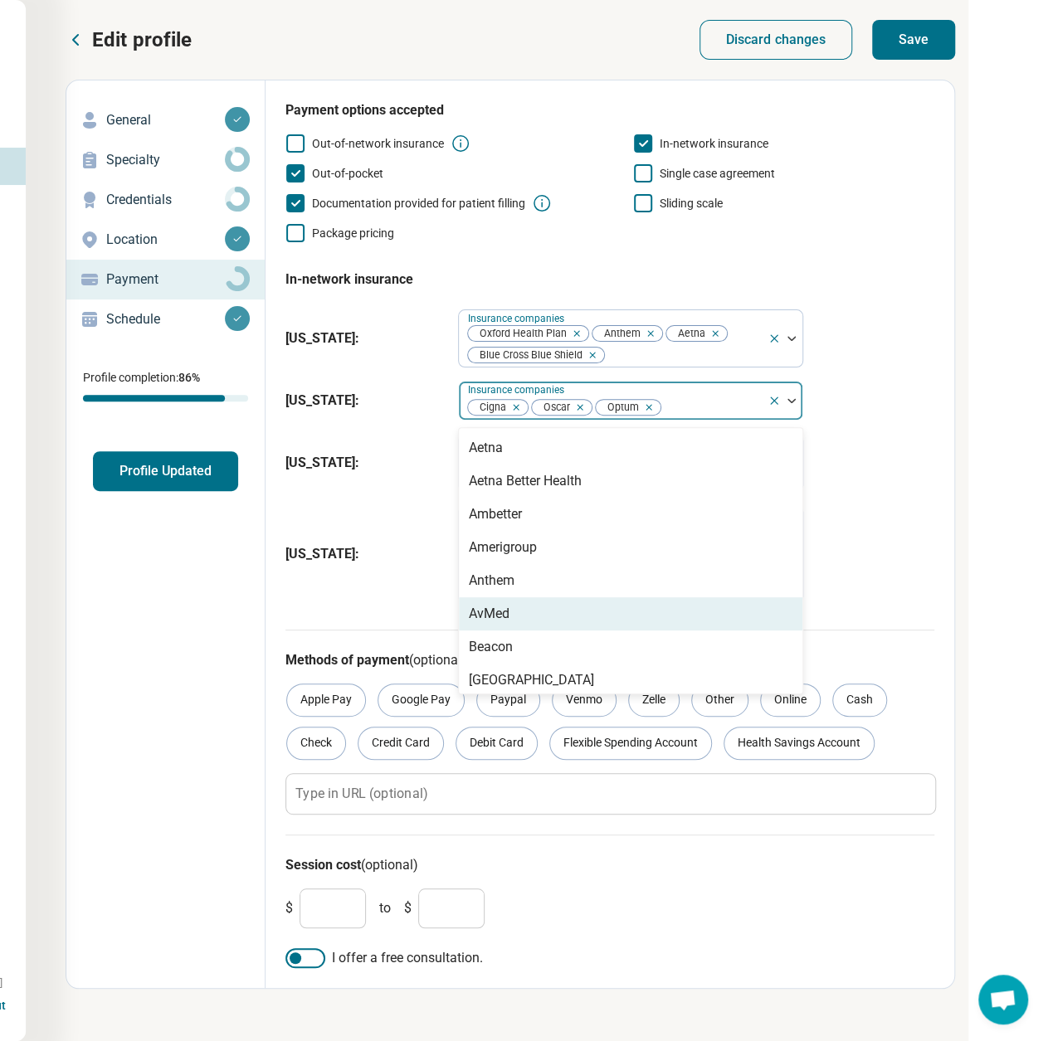
click at [476, 610] on div "AvMed" at bounding box center [489, 614] width 41 height 20
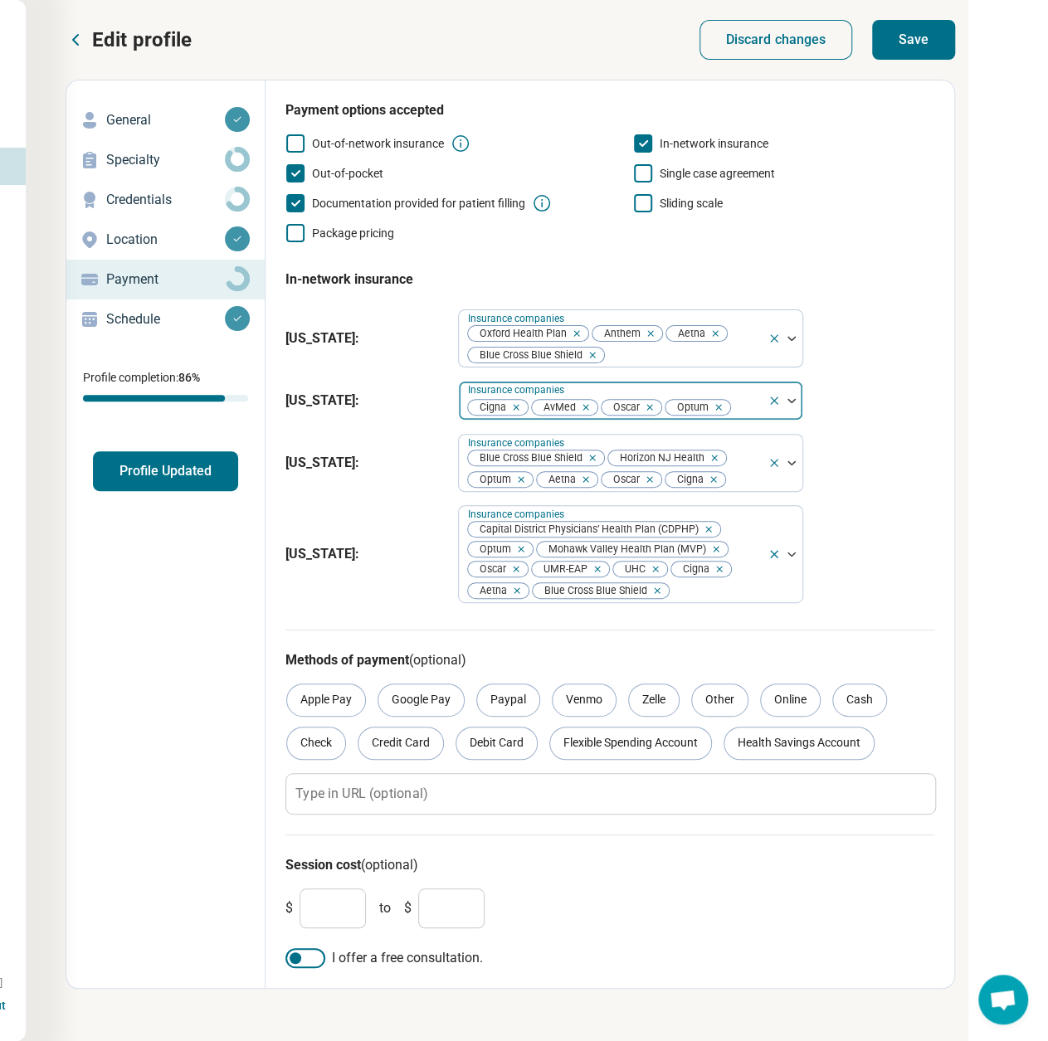
click at [736, 403] on div at bounding box center [746, 407] width 28 height 23
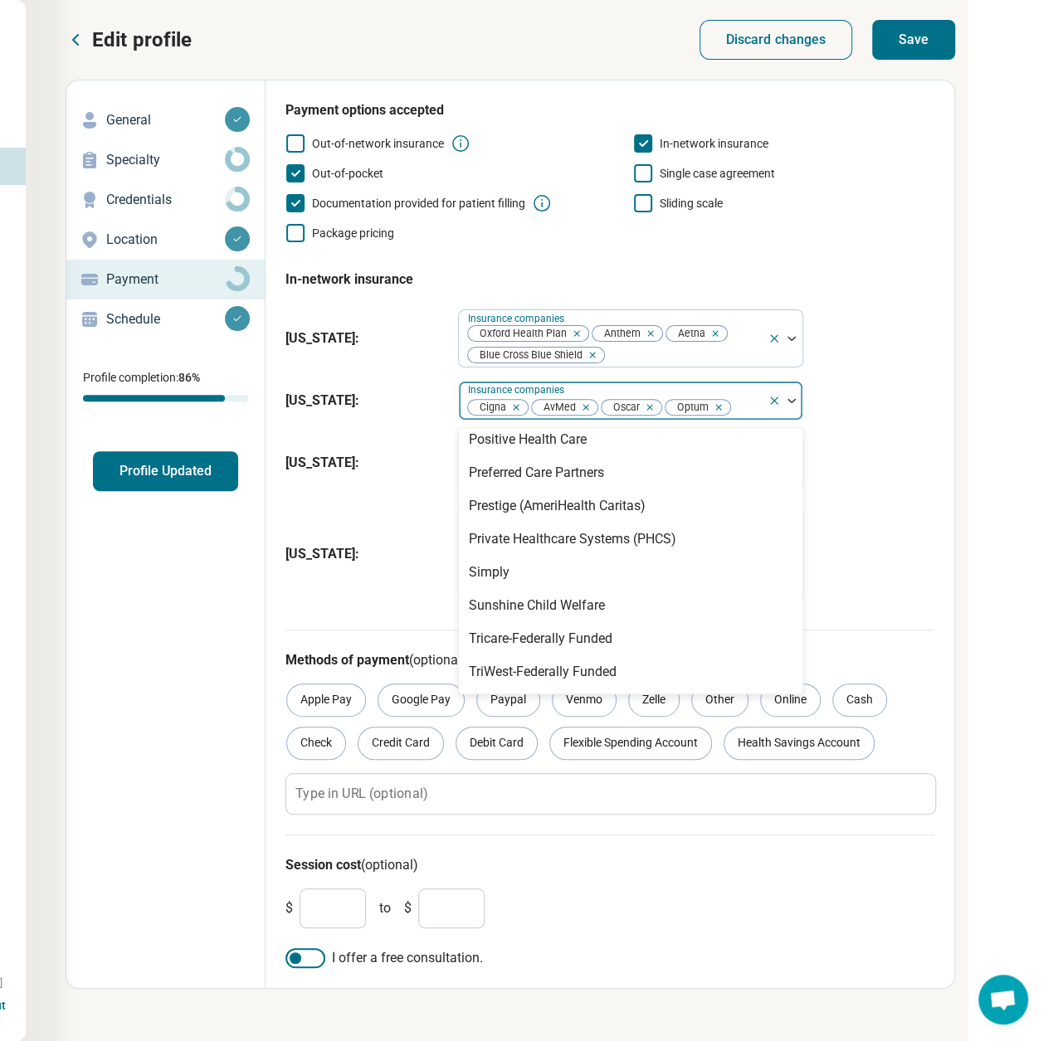
scroll to position [1433, 0]
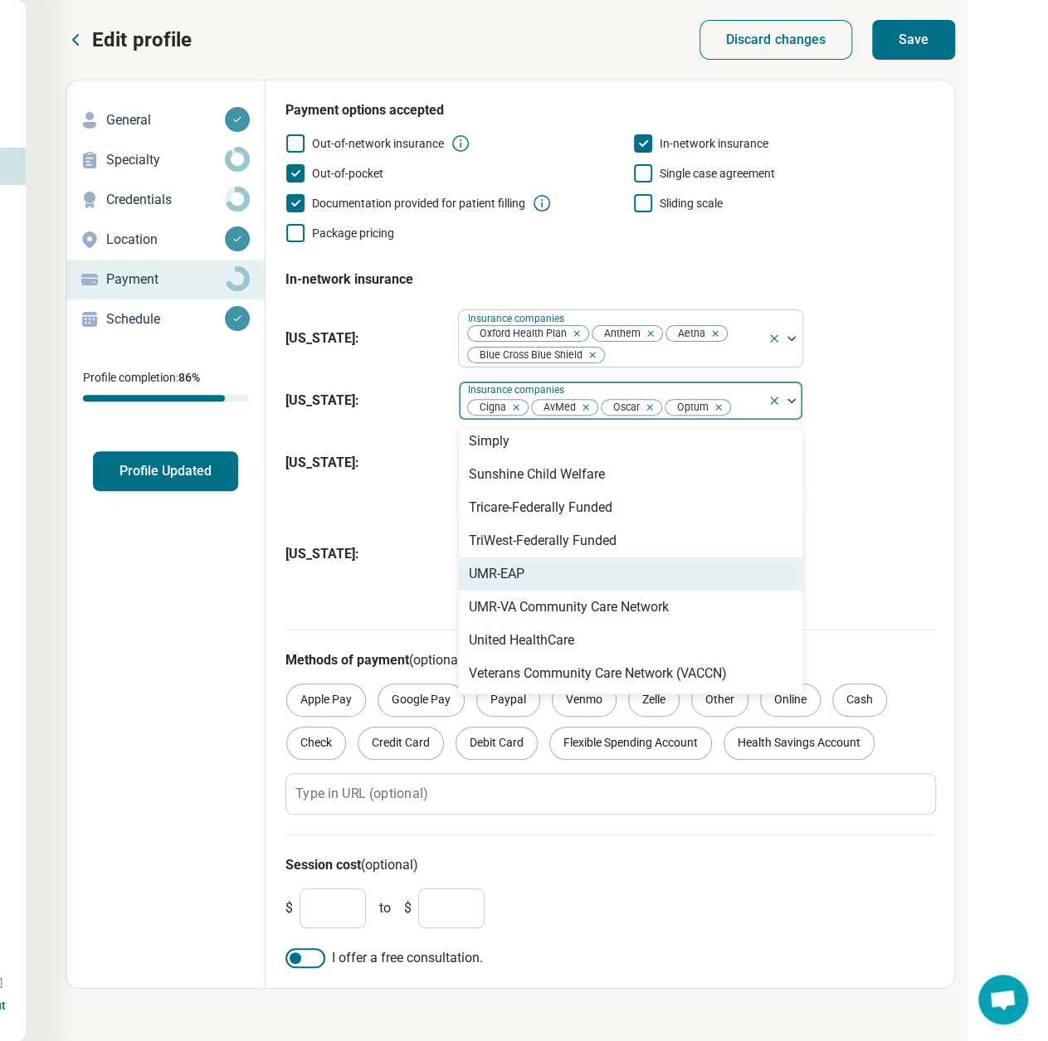
click at [568, 573] on div "UMR-EAP" at bounding box center [630, 573] width 343 height 33
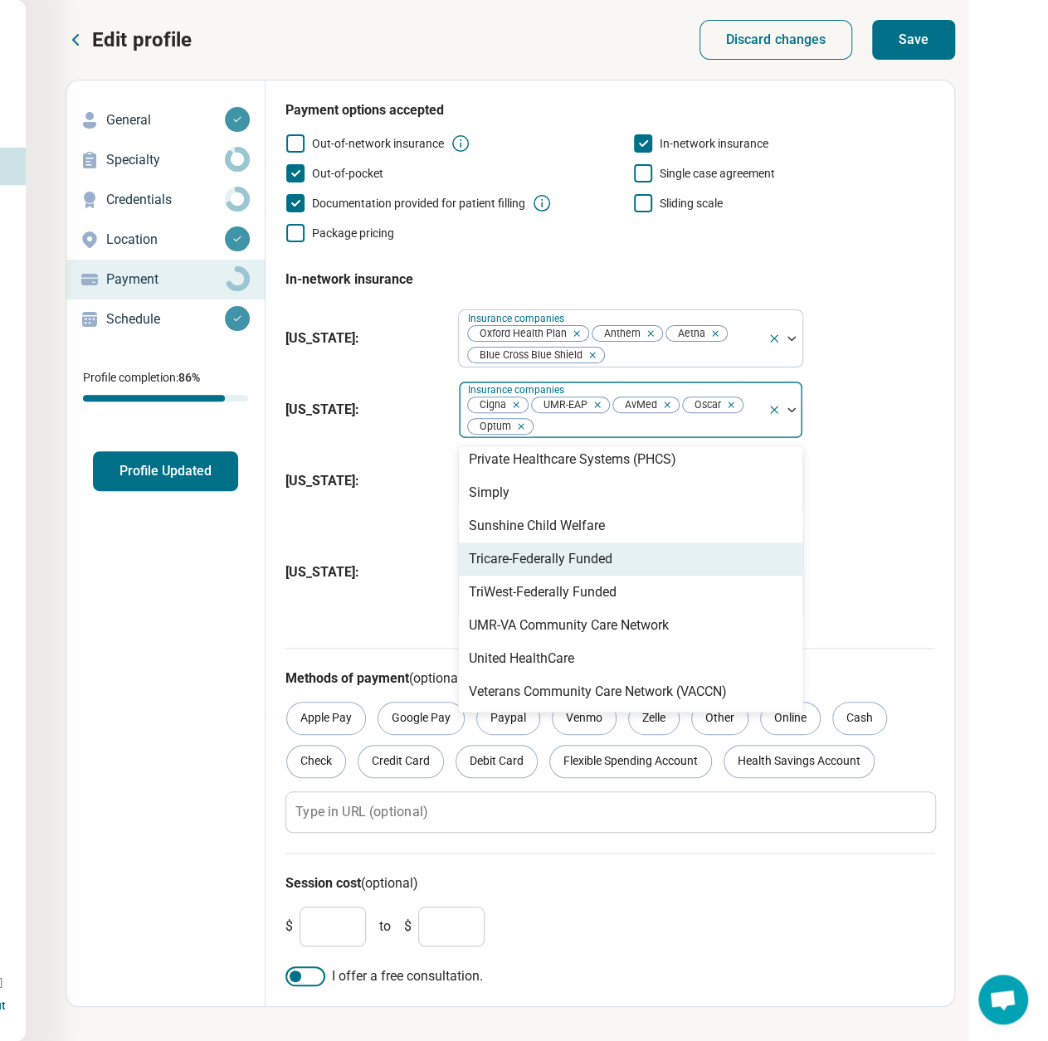
scroll to position [1400, 0]
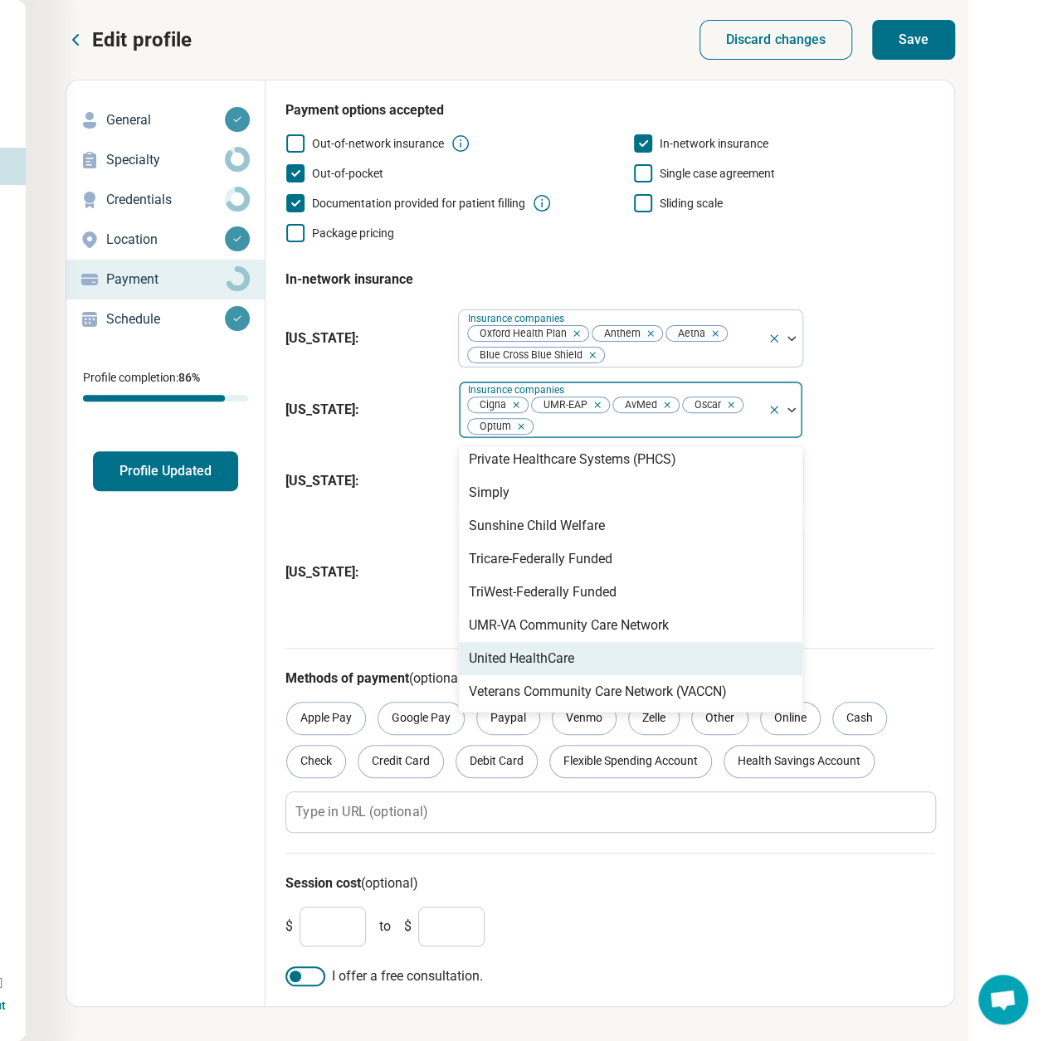
click at [561, 659] on div "United HealthCare" at bounding box center [521, 659] width 105 height 20
